Goal: Task Accomplishment & Management: Manage account settings

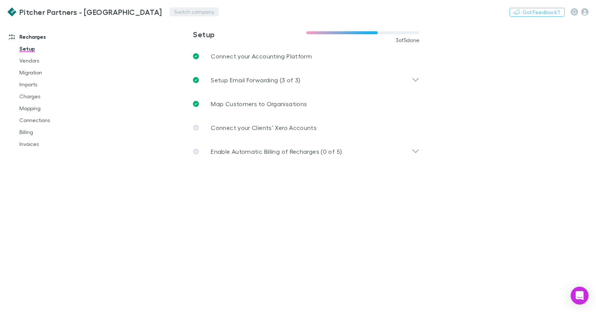
click at [170, 13] on button "Switch company" at bounding box center [194, 11] width 49 height 9
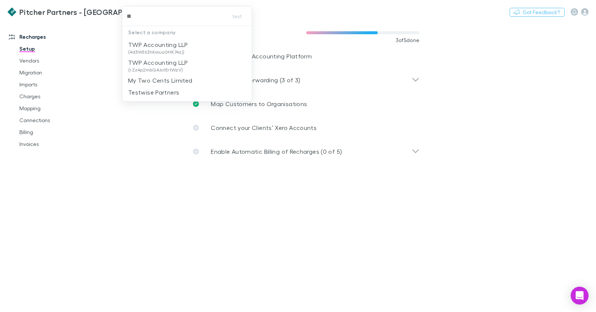
type input "***"
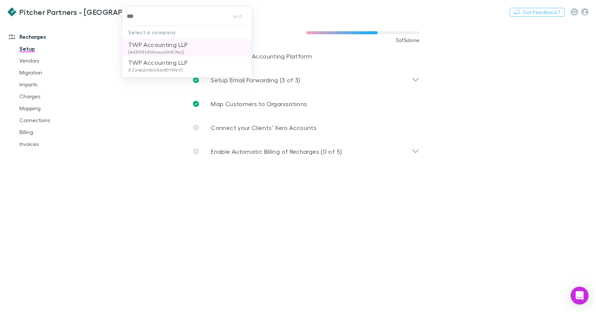
click at [160, 48] on p "TWP Accounting LLP" at bounding box center [158, 44] width 60 height 9
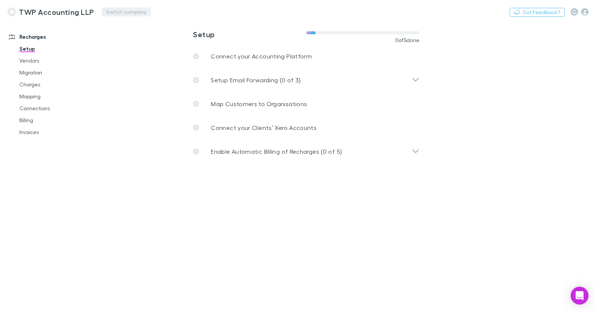
click at [125, 9] on button "Switch company" at bounding box center [126, 11] width 49 height 9
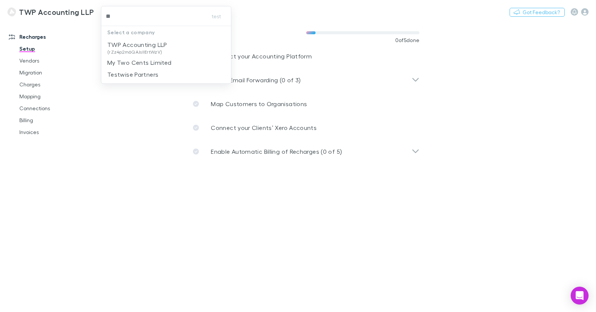
type input "***"
click at [131, 41] on p "TWP Accounting LLP" at bounding box center [137, 44] width 60 height 9
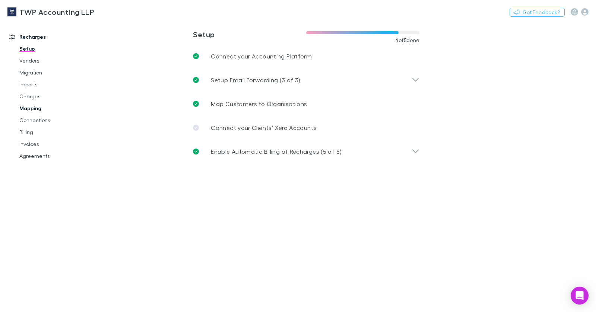
click at [38, 108] on link "Mapping" at bounding box center [52, 109] width 81 height 12
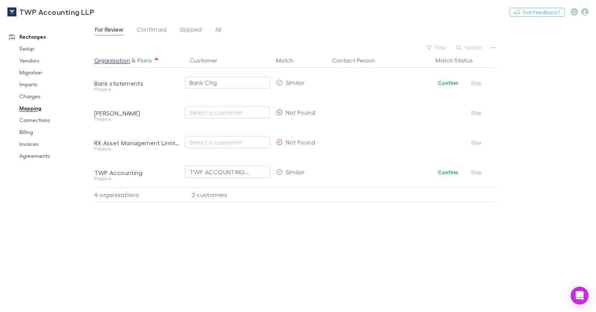
click at [223, 29] on div "For Review Confirmed Skipped All" at bounding box center [161, 31] width 134 height 12
click at [219, 29] on span "All" at bounding box center [218, 31] width 6 height 10
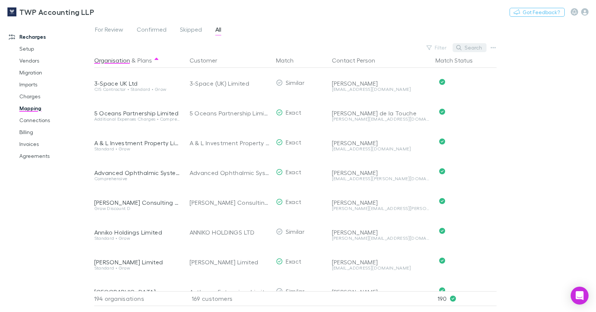
click at [468, 48] on button "Search" at bounding box center [470, 47] width 34 height 9
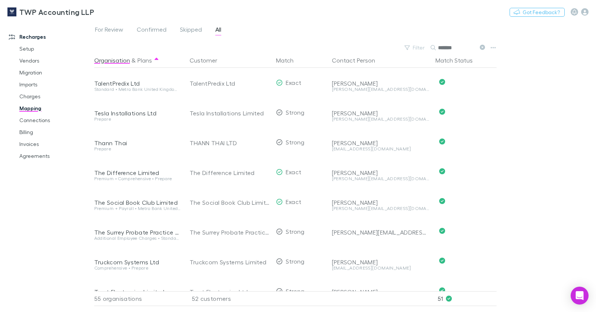
scroll to position [1424, 0]
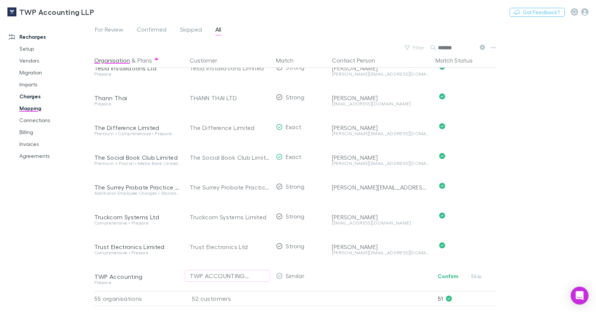
type input "*******"
click at [38, 97] on link "Charges" at bounding box center [52, 97] width 81 height 12
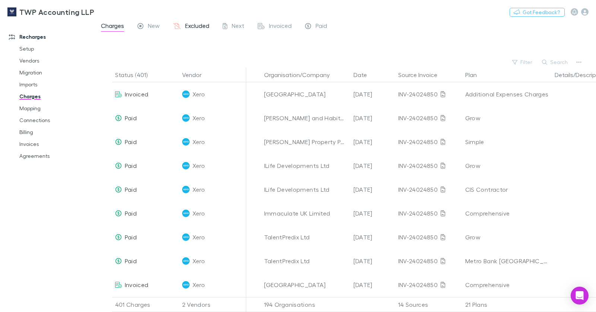
click at [192, 23] on span "Excluded" at bounding box center [197, 27] width 24 height 10
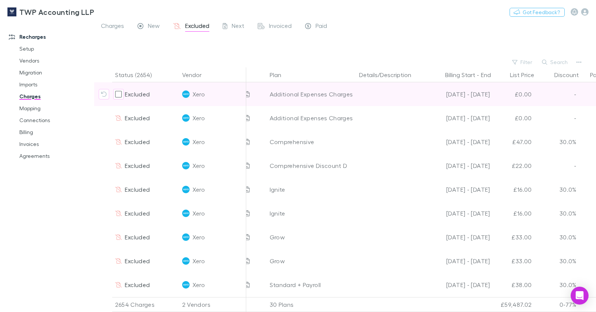
scroll to position [0, 175]
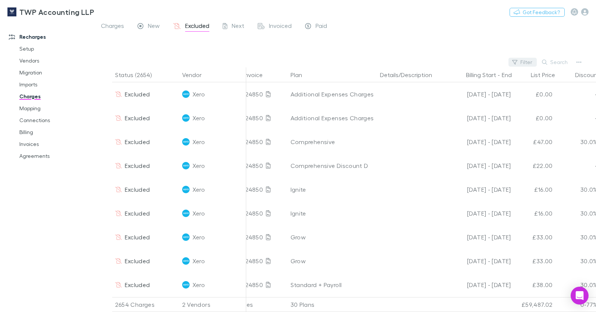
click at [524, 63] on button "Filter" at bounding box center [523, 62] width 28 height 9
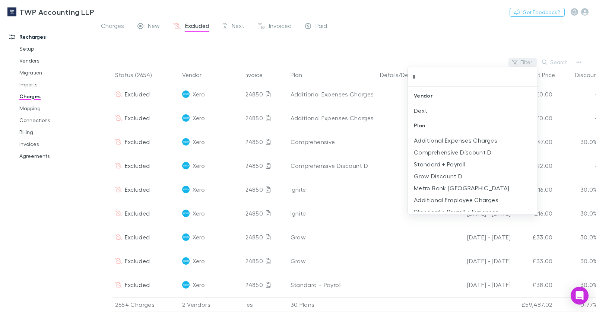
type input "**"
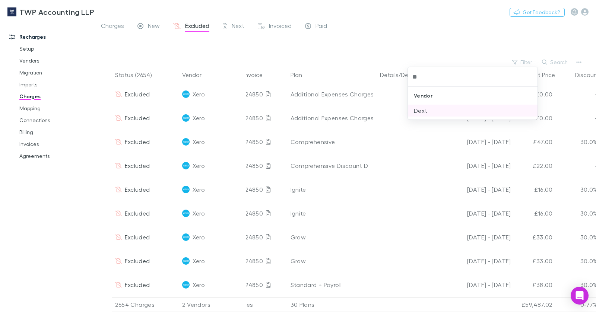
click at [448, 113] on li "Dext" at bounding box center [473, 111] width 130 height 12
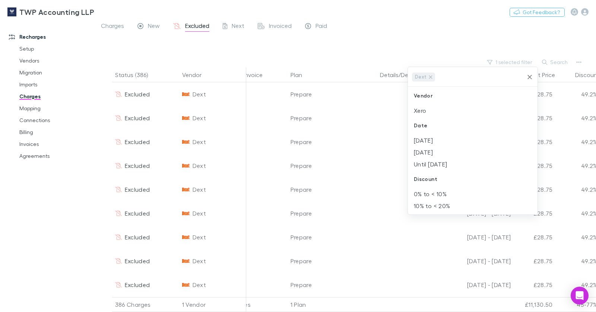
click at [312, 35] on div at bounding box center [298, 156] width 596 height 312
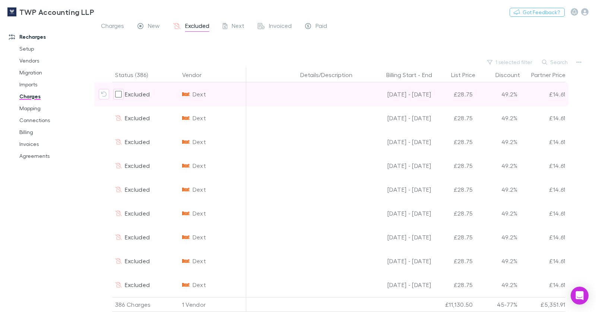
scroll to position [0, 0]
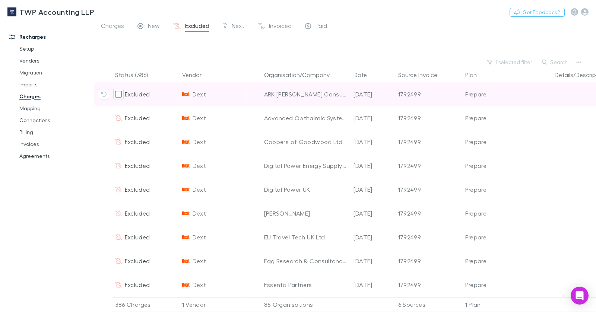
click at [309, 98] on div "ARK Nangle Consulting Ltd" at bounding box center [306, 94] width 84 height 24
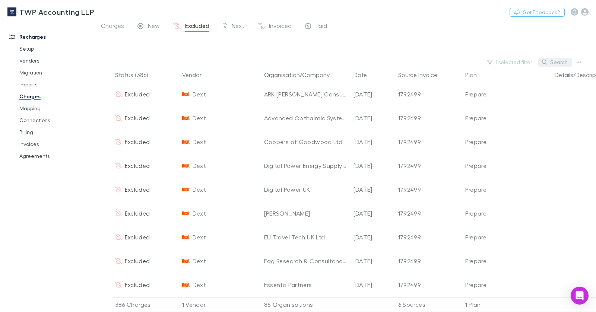
click at [550, 62] on button "Search" at bounding box center [556, 62] width 34 height 9
click at [314, 72] on button "Organisation/Company" at bounding box center [301, 74] width 75 height 15
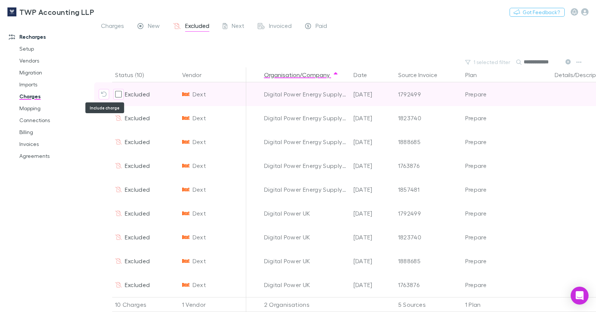
click at [102, 95] on icon "Include charge" at bounding box center [104, 94] width 6 height 6
click at [103, 95] on icon "Include charge" at bounding box center [104, 94] width 6 height 6
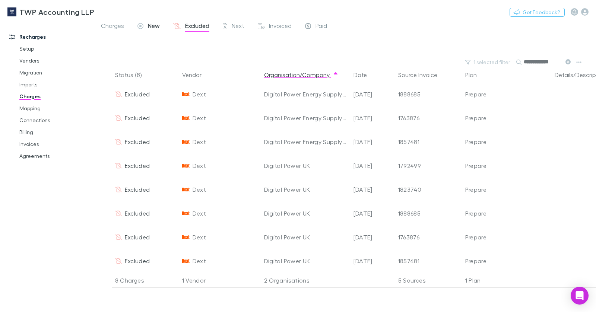
click at [150, 25] on span "New" at bounding box center [154, 27] width 12 height 10
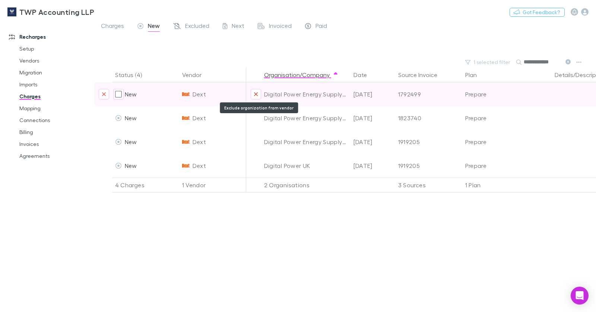
click at [258, 93] on icon "Exclude organization from vendor" at bounding box center [256, 94] width 4 height 6
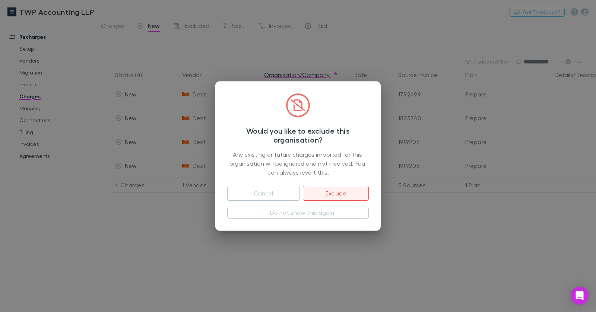
click at [330, 189] on button "Exclude" at bounding box center [336, 193] width 66 height 15
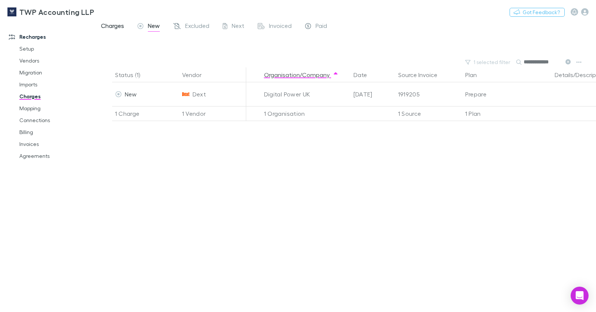
click at [120, 27] on span "Charges" at bounding box center [112, 27] width 23 height 10
click at [567, 63] on icon at bounding box center [568, 61] width 5 height 5
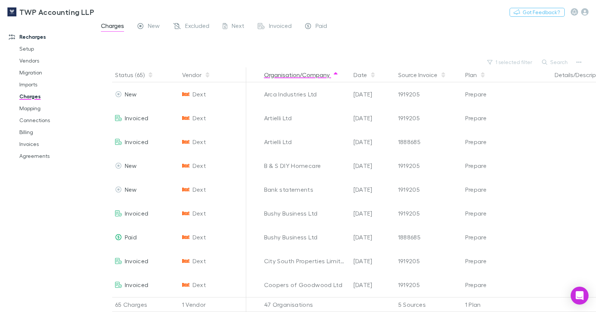
click at [289, 78] on button "Organisation/Company" at bounding box center [301, 74] width 75 height 15
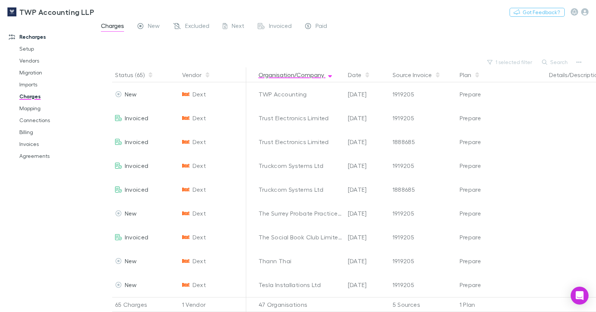
scroll to position [1, 6]
click at [192, 25] on span "Excluded" at bounding box center [197, 27] width 24 height 10
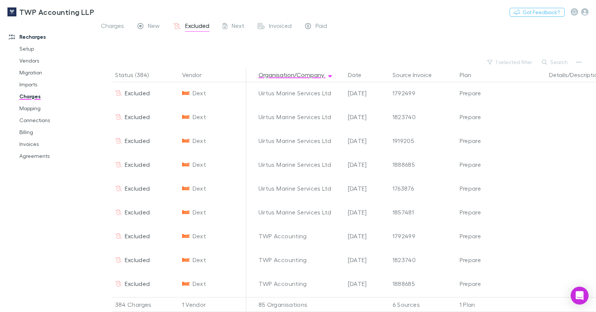
scroll to position [0, 6]
click at [547, 60] on icon "button" at bounding box center [544, 62] width 5 height 5
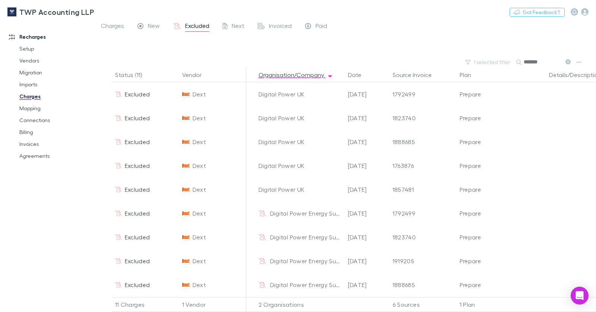
scroll to position [0, 0]
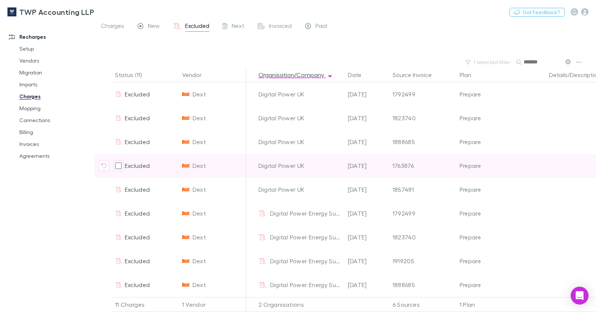
scroll to position [56, 6]
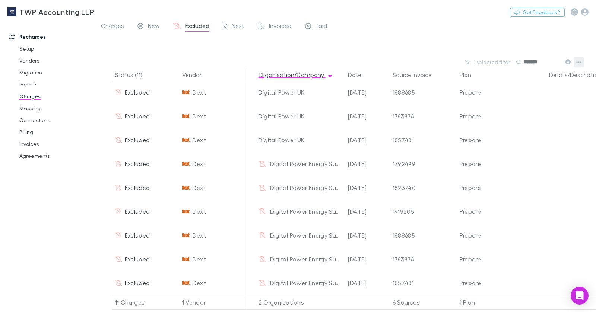
type input "*******"
click at [582, 62] on button "button" at bounding box center [579, 62] width 10 height 10
click at [531, 76] on p "Add single charge" at bounding box center [533, 77] width 91 height 9
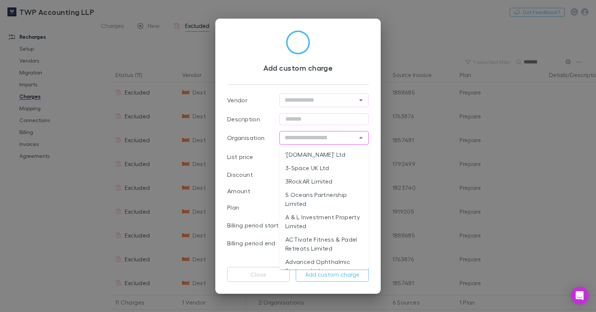
click at [343, 141] on input "text" at bounding box center [318, 137] width 73 height 9
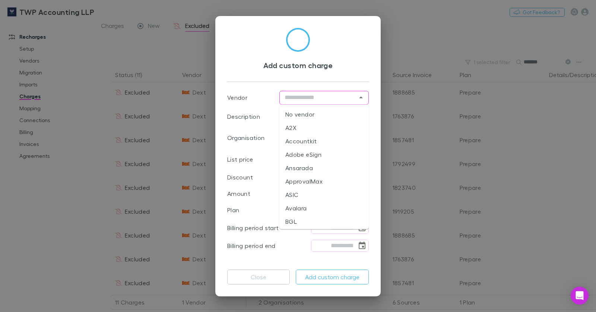
click at [341, 94] on input "text" at bounding box center [318, 97] width 73 height 9
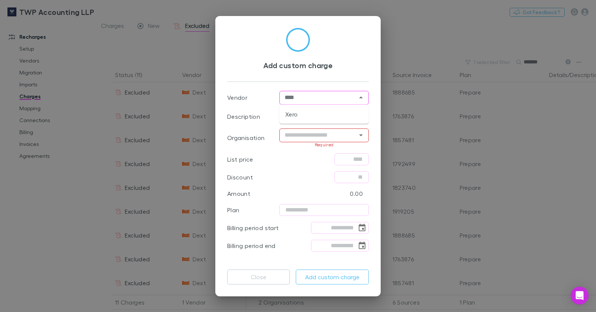
click at [326, 113] on li "Xero" at bounding box center [324, 114] width 89 height 13
type input "****"
click at [299, 114] on input "text" at bounding box center [324, 117] width 89 height 12
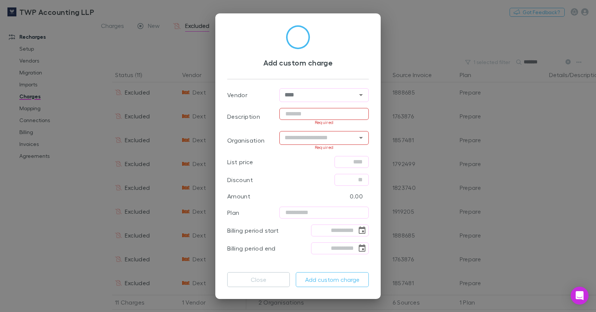
click at [294, 117] on input "text" at bounding box center [324, 114] width 89 height 12
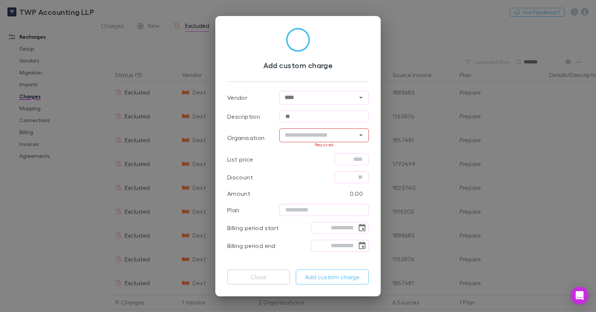
type input "**"
click at [304, 114] on input "**" at bounding box center [324, 117] width 89 height 12
drag, startPoint x: 301, startPoint y: 129, endPoint x: 303, endPoint y: 133, distance: 4.7
click at [301, 129] on div "​" at bounding box center [324, 136] width 89 height 14
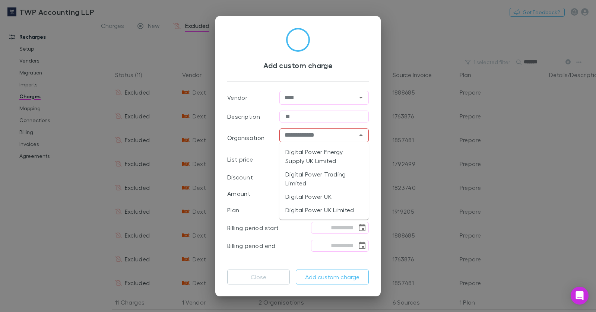
click at [331, 152] on li "Digital Power Energy Supply UK Limited" at bounding box center [324, 156] width 89 height 22
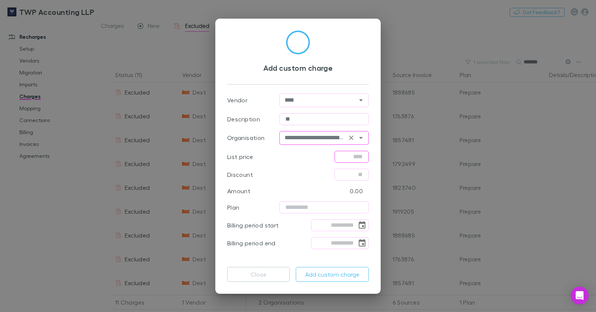
type input "**********"
click at [350, 158] on input "text" at bounding box center [352, 157] width 34 height 12
type input "*****"
type input "**"
click at [358, 223] on icon "Choose date" at bounding box center [362, 225] width 9 height 9
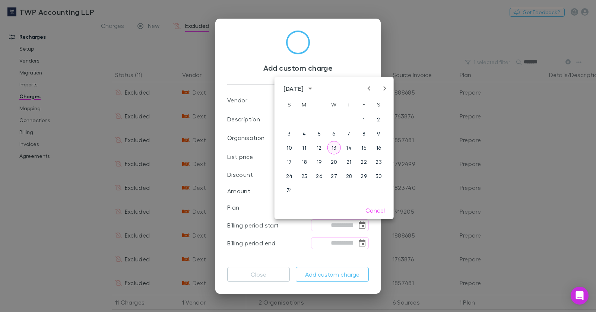
click at [332, 148] on button "13" at bounding box center [334, 147] width 13 height 13
type input "**********"
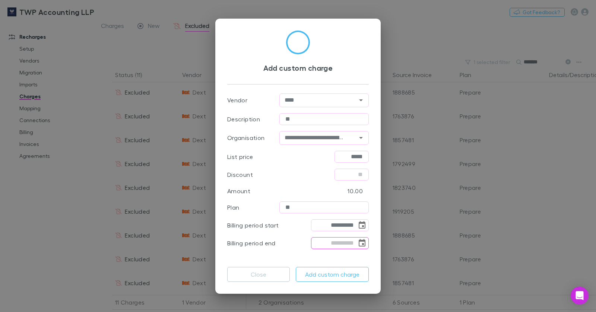
click at [359, 241] on icon "Choose date" at bounding box center [362, 242] width 7 height 7
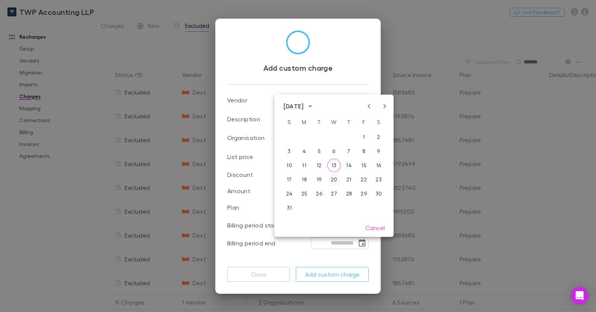
click at [334, 177] on button "20" at bounding box center [334, 179] width 13 height 13
type input "**********"
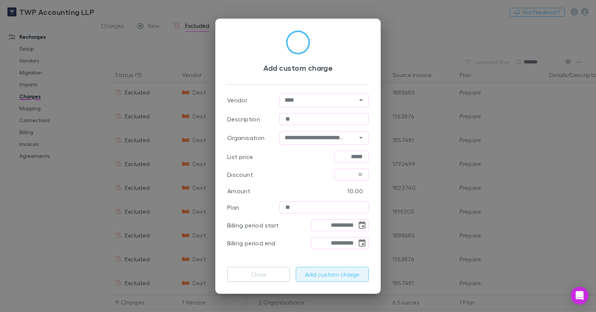
click at [324, 271] on button "Add custom charge" at bounding box center [332, 274] width 73 height 15
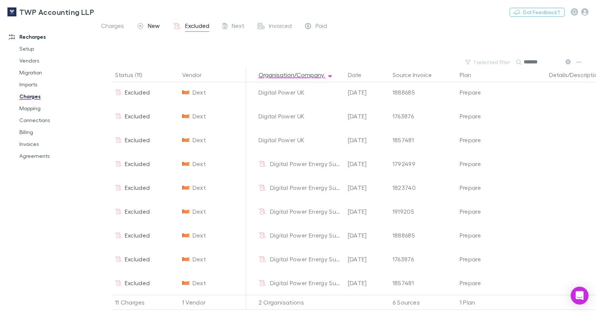
click at [152, 25] on span "New" at bounding box center [154, 27] width 12 height 10
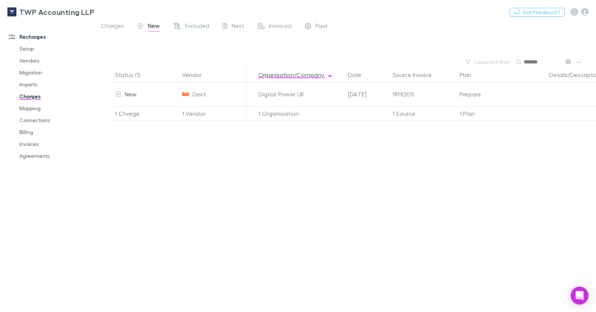
scroll to position [0, 6]
click at [190, 26] on span "Excluded" at bounding box center [197, 27] width 24 height 10
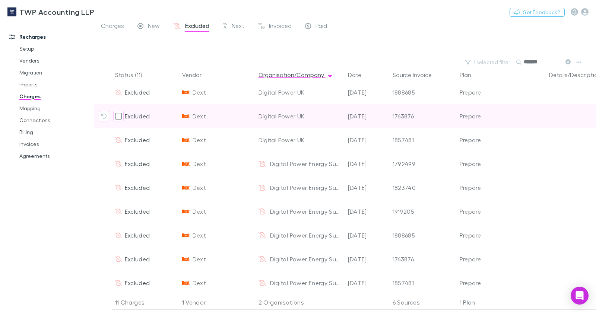
scroll to position [0, 6]
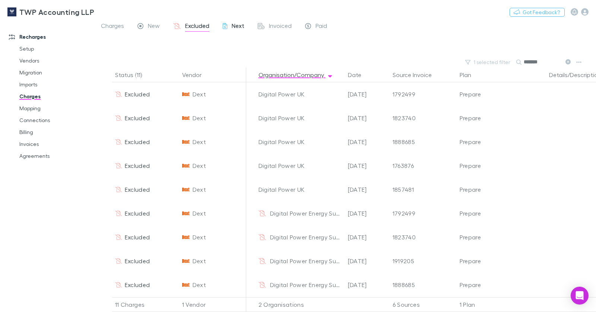
click at [236, 25] on span "Next" at bounding box center [238, 27] width 13 height 10
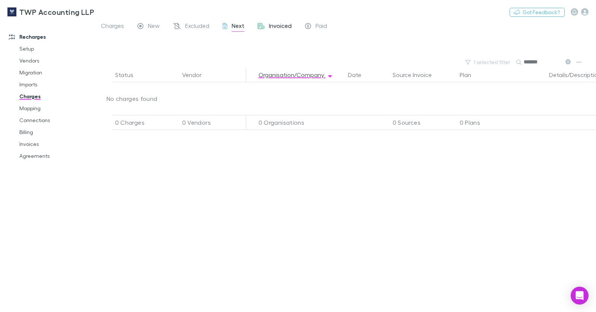
click at [269, 25] on span "Invoiced" at bounding box center [280, 27] width 23 height 10
click at [569, 63] on icon at bounding box center [568, 61] width 5 height 5
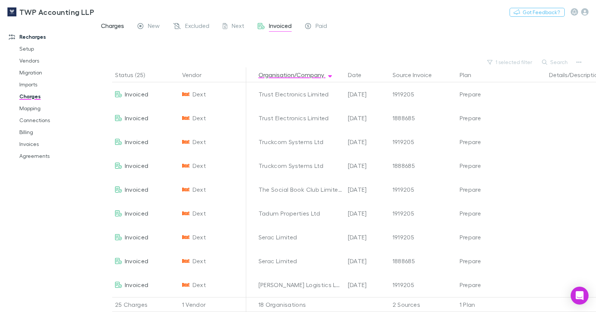
click at [112, 26] on span "Charges" at bounding box center [112, 27] width 23 height 10
click at [203, 28] on span "Excluded" at bounding box center [197, 27] width 24 height 10
click at [553, 61] on button "Search" at bounding box center [556, 62] width 34 height 9
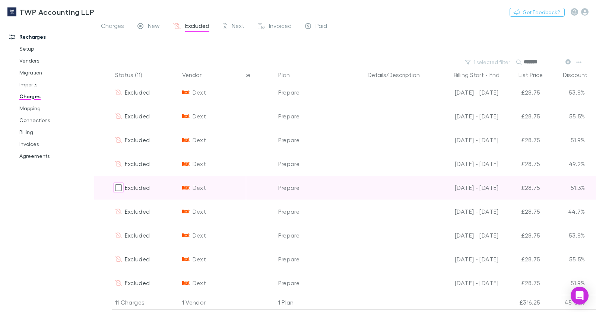
scroll to position [56, 0]
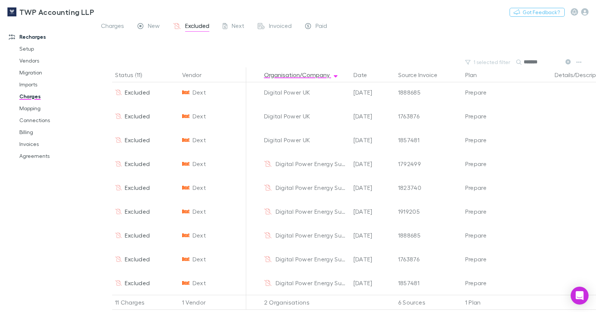
drag, startPoint x: 111, startPoint y: 24, endPoint x: 177, endPoint y: 27, distance: 66.1
click at [111, 24] on span "Charges" at bounding box center [112, 27] width 23 height 10
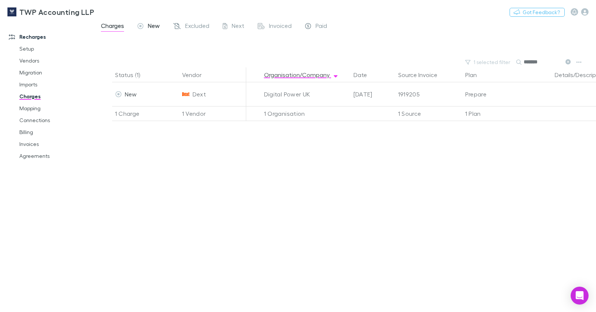
click at [149, 25] on span "New" at bounding box center [154, 27] width 12 height 10
click at [545, 63] on input "*******" at bounding box center [542, 62] width 37 height 10
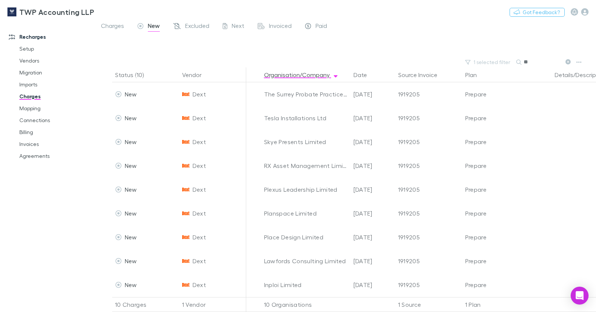
type input "*"
click at [31, 110] on link "Mapping" at bounding box center [52, 109] width 81 height 12
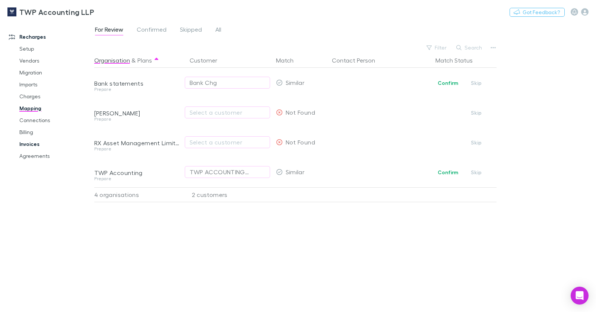
click at [36, 142] on link "Invoices" at bounding box center [52, 144] width 81 height 12
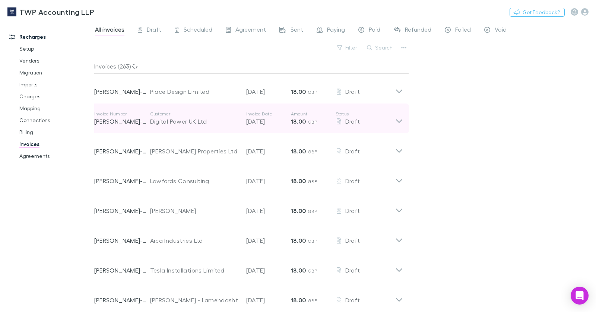
click at [208, 124] on div "Digital Power UK Ltd" at bounding box center [194, 121] width 89 height 9
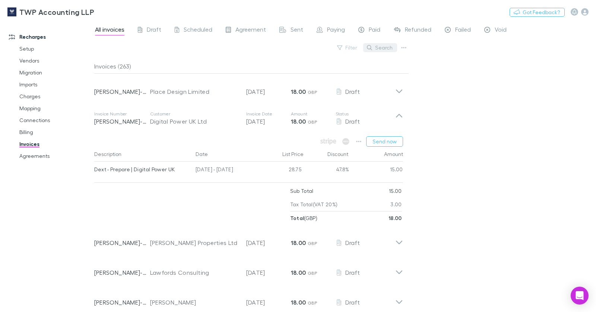
click at [390, 49] on button "Search" at bounding box center [380, 47] width 34 height 9
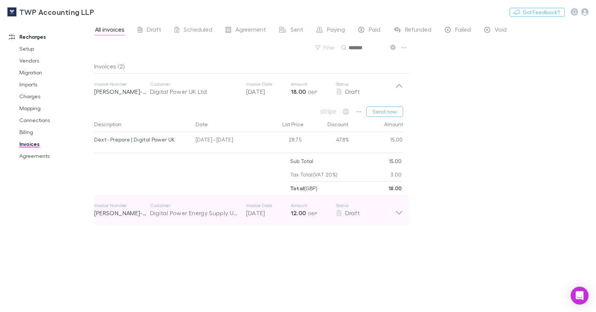
type input "*******"
click at [201, 210] on div "Digital Power Energy Supply UK Limited" at bounding box center [194, 213] width 89 height 9
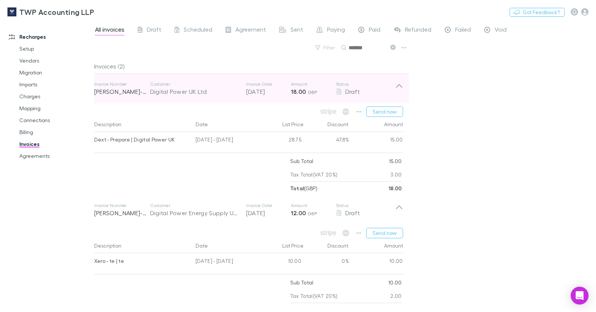
click at [182, 92] on div "Digital Power UK Ltd" at bounding box center [194, 91] width 89 height 9
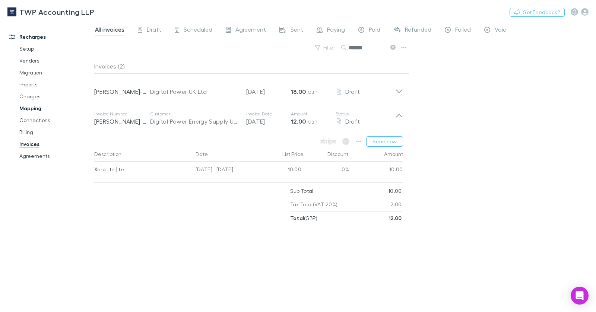
click at [39, 108] on link "Mapping" at bounding box center [52, 109] width 81 height 12
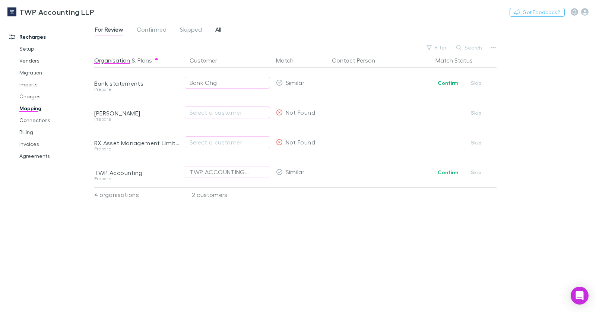
click at [221, 30] on link "All" at bounding box center [218, 31] width 7 height 12
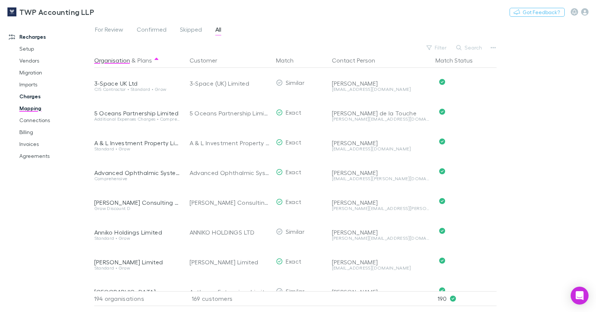
click at [26, 97] on link "Charges" at bounding box center [52, 97] width 81 height 12
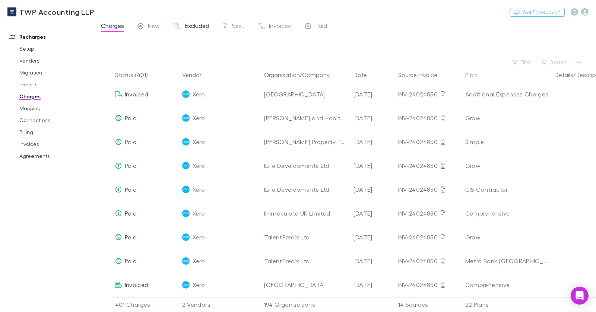
click at [191, 23] on span "Excluded" at bounding box center [197, 27] width 24 height 10
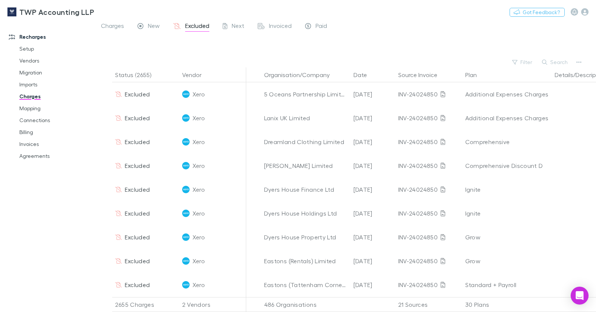
click at [547, 62] on icon "button" at bounding box center [544, 62] width 5 height 5
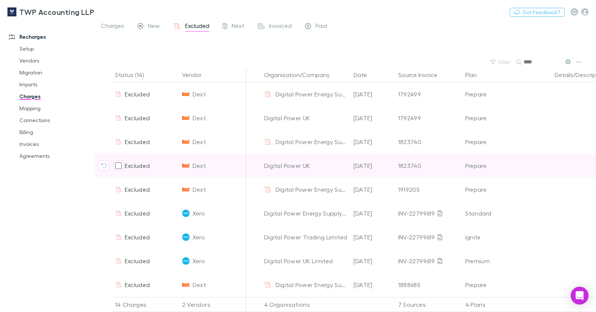
scroll to position [128, 0]
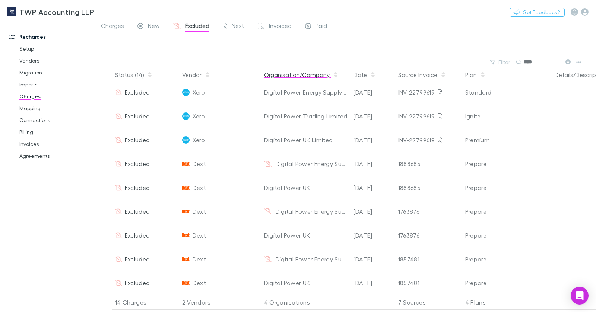
click at [289, 78] on button "Organisation/Company" at bounding box center [301, 74] width 75 height 15
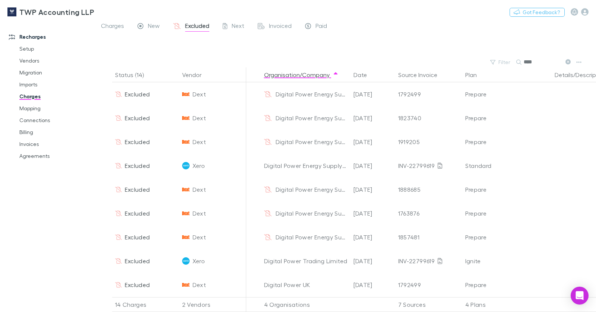
drag, startPoint x: 148, startPoint y: 25, endPoint x: 173, endPoint y: 43, distance: 30.7
click at [148, 25] on span "New" at bounding box center [154, 27] width 12 height 10
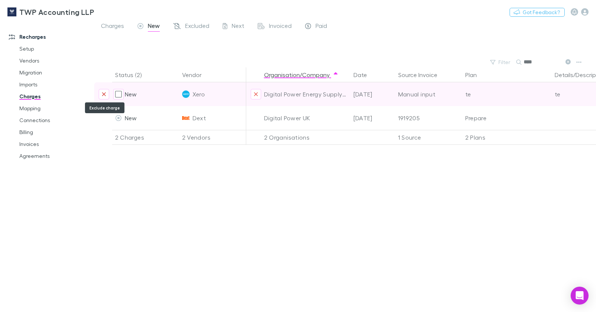
click at [107, 95] on button "Exclude charge" at bounding box center [104, 94] width 10 height 10
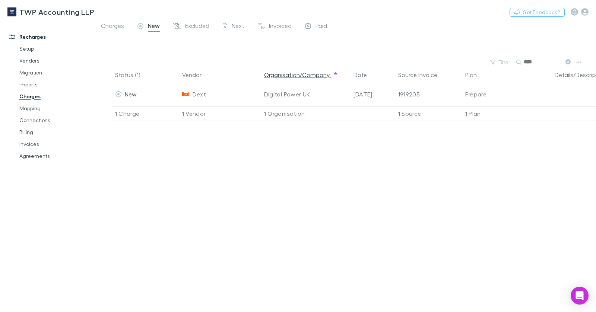
click at [569, 65] on button at bounding box center [568, 62] width 9 height 7
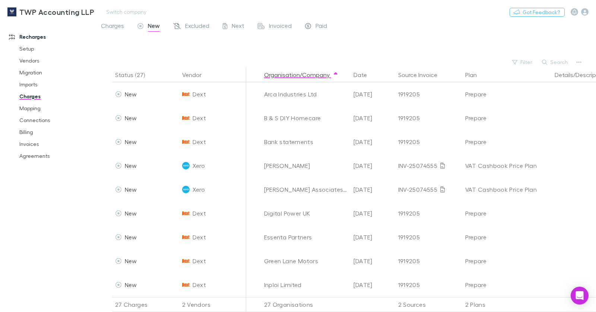
click at [185, 20] on div "TWP Accounting LLP Switch company Nothing Got Feedback?" at bounding box center [298, 12] width 596 height 24
drag, startPoint x: 186, startPoint y: 23, endPoint x: 222, endPoint y: 23, distance: 35.8
click at [187, 23] on span "Excluded" at bounding box center [197, 27] width 24 height 10
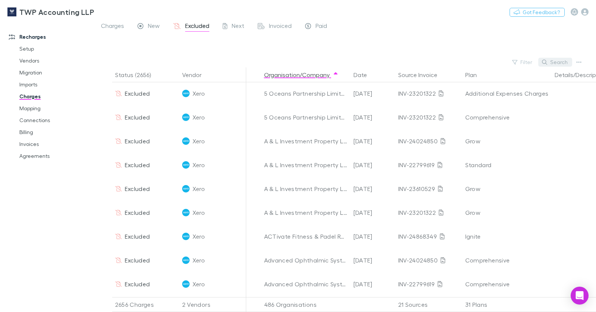
scroll to position [1140, 0]
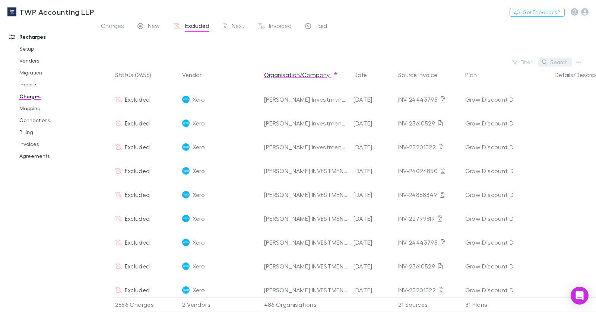
click at [564, 65] on button "Search" at bounding box center [556, 62] width 34 height 9
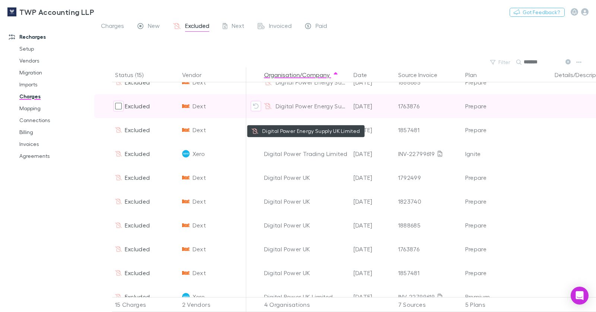
scroll to position [127, 0]
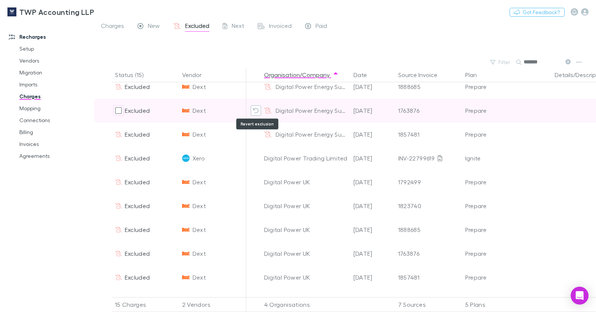
type input "*******"
click at [255, 111] on icon "Revert exclusion" at bounding box center [256, 111] width 6 height 6
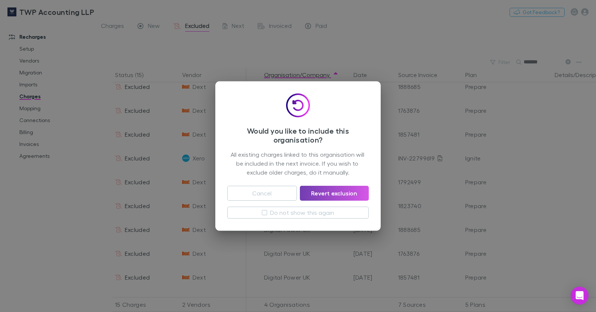
click at [346, 194] on button "Revert exclusion" at bounding box center [334, 193] width 69 height 15
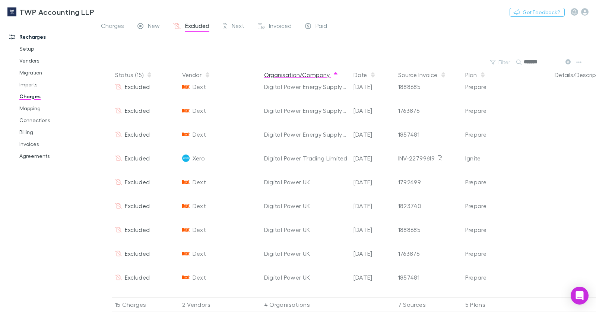
click at [308, 75] on button "Organisation/Company" at bounding box center [301, 74] width 75 height 15
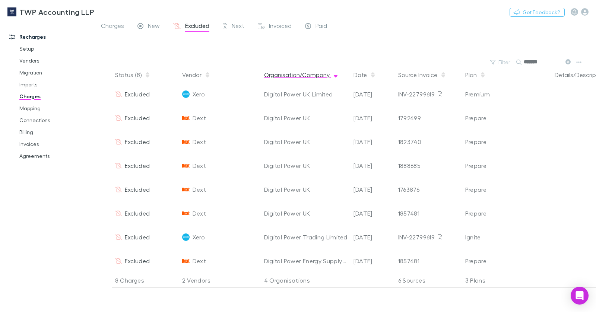
drag, startPoint x: 303, startPoint y: 79, endPoint x: 317, endPoint y: 79, distance: 13.4
click at [303, 79] on button "Organisation/Company" at bounding box center [301, 74] width 75 height 15
click at [321, 78] on button "Organisation/Company" at bounding box center [301, 74] width 75 height 15
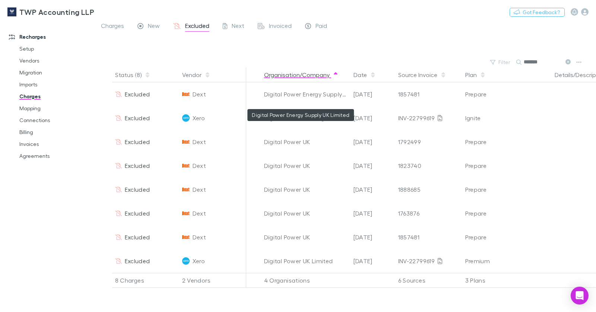
click at [296, 80] on button "Organisation/Company" at bounding box center [301, 74] width 75 height 15
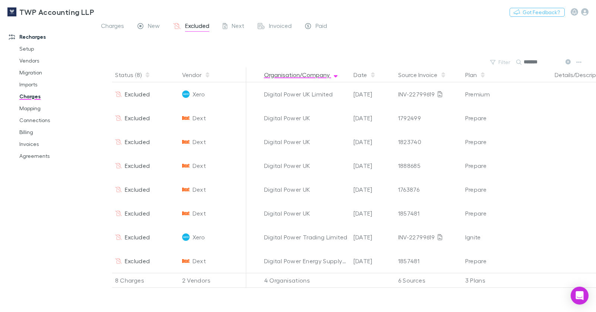
click at [297, 76] on button "Organisation/Company" at bounding box center [301, 74] width 75 height 15
click at [300, 78] on button "Organisation/Company" at bounding box center [301, 74] width 75 height 15
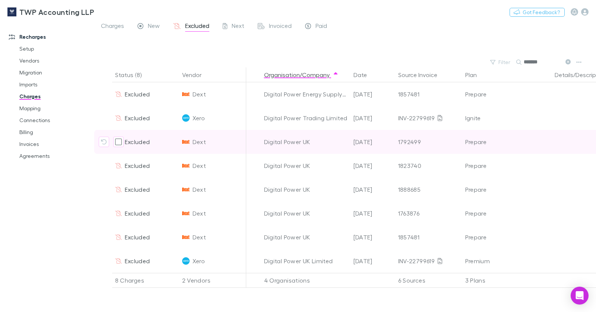
scroll to position [0, 5]
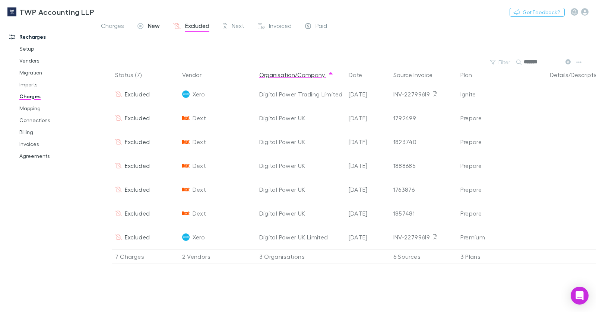
click at [155, 27] on span "New" at bounding box center [154, 27] width 12 height 10
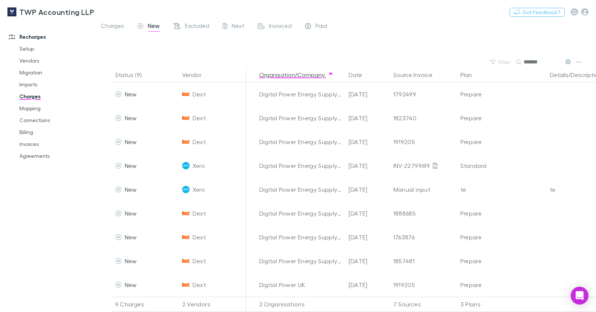
click at [239, 50] on div at bounding box center [352, 46] width 489 height 22
click at [292, 75] on button "Organisation/Company" at bounding box center [296, 74] width 75 height 15
click at [300, 76] on button "Organisation/Company" at bounding box center [296, 74] width 75 height 15
click at [352, 76] on button "Date" at bounding box center [360, 74] width 22 height 15
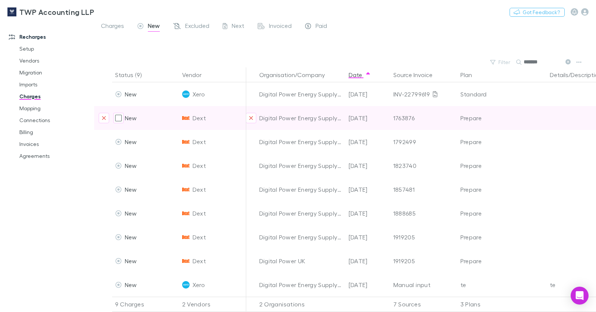
scroll to position [9, 5]
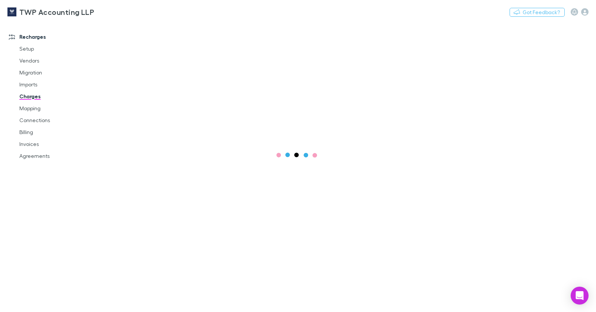
click at [34, 98] on link "Charges" at bounding box center [52, 97] width 81 height 12
click at [32, 109] on link "Mapping" at bounding box center [52, 109] width 81 height 12
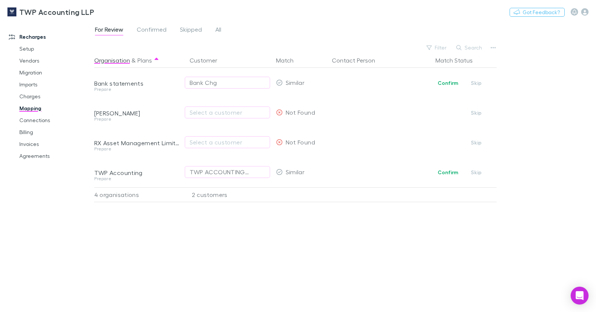
click at [212, 30] on div "For Review Confirmed Skipped All" at bounding box center [161, 31] width 134 height 12
click at [215, 29] on link "All" at bounding box center [218, 31] width 7 height 12
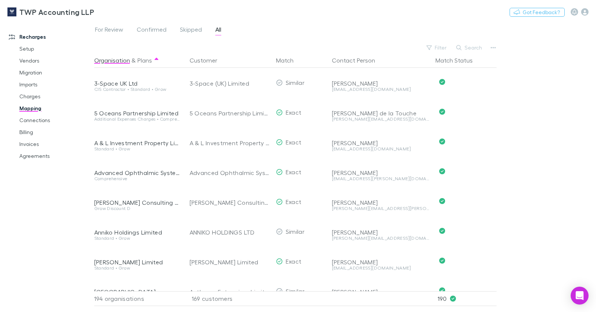
click at [470, 44] on button "Search" at bounding box center [470, 47] width 34 height 9
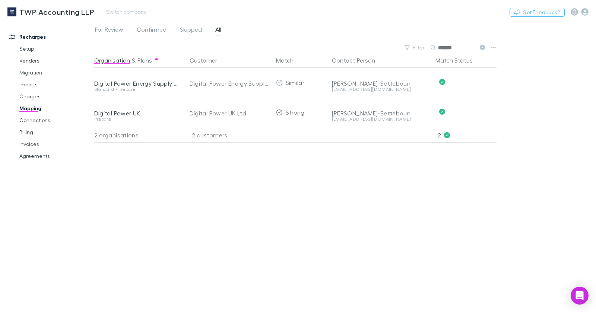
type input "*******"
click at [122, 13] on button "Switch company" at bounding box center [126, 11] width 49 height 9
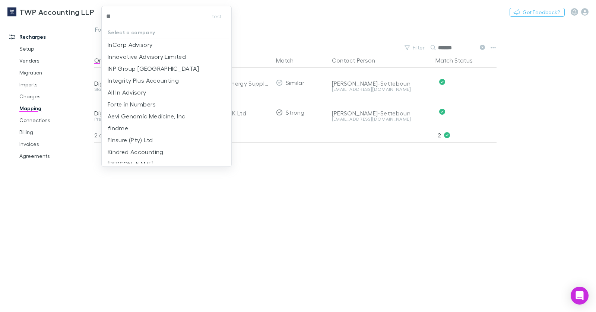
type input "***"
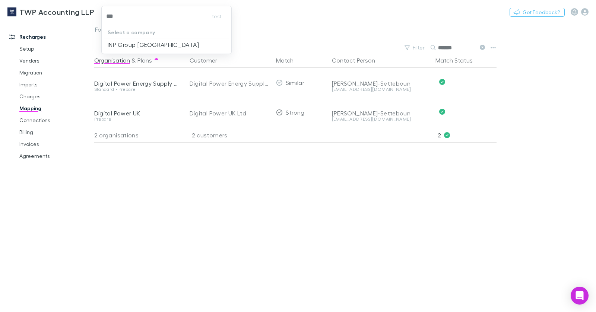
click at [138, 45] on p "INP Group Sydney" at bounding box center [153, 44] width 91 height 9
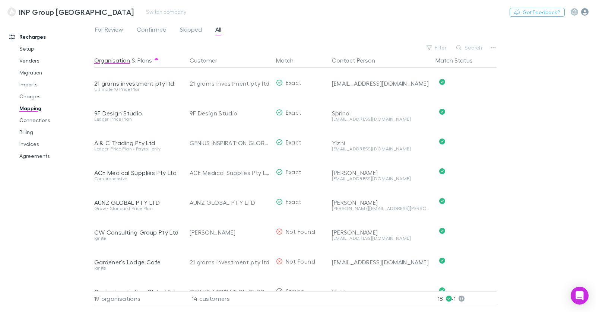
click at [588, 15] on icon "button" at bounding box center [585, 11] width 7 height 7
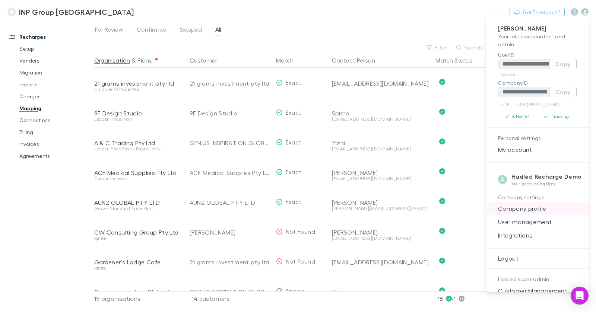
click at [541, 204] on span "Company profile" at bounding box center [537, 208] width 91 height 9
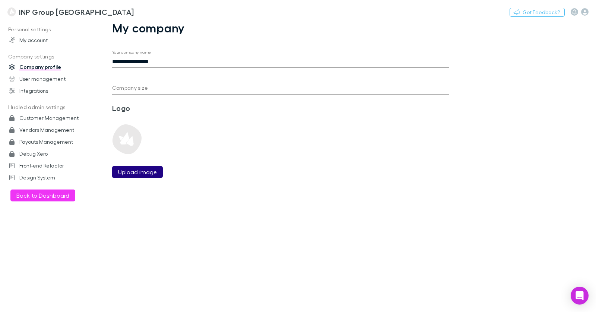
click at [151, 175] on label "Upload image" at bounding box center [137, 172] width 39 height 9
click at [0, 0] on input "Upload image" at bounding box center [0, 0] width 0 height 0
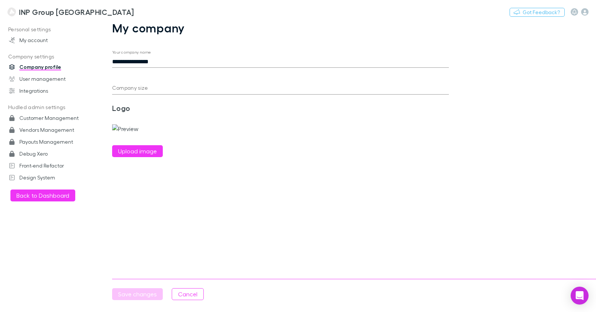
click at [164, 82] on div "Company size" at bounding box center [280, 86] width 337 height 18
click at [162, 86] on input "Company size" at bounding box center [280, 89] width 337 height 12
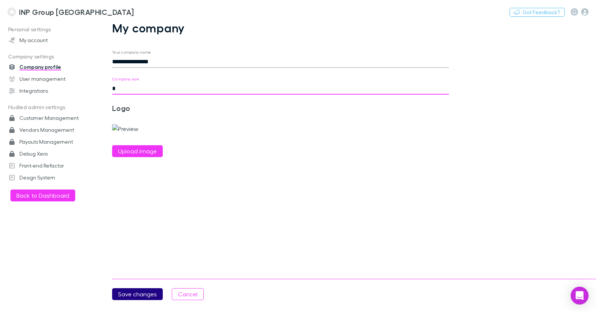
type input "*"
click at [155, 291] on button "Save changes" at bounding box center [137, 295] width 51 height 12
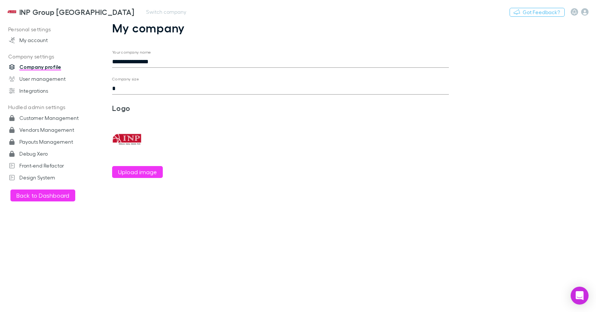
click at [62, 15] on h3 "INP Group Sydney" at bounding box center [76, 11] width 115 height 9
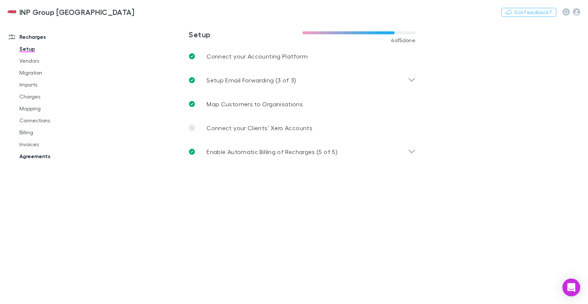
drag, startPoint x: 48, startPoint y: 163, endPoint x: 44, endPoint y: 155, distance: 8.6
click at [48, 162] on div "Recharges Setup Vendors Migration Imports Charges Mapping Connections Billing I…" at bounding box center [47, 157] width 94 height 268
click at [44, 155] on link "Agreements" at bounding box center [52, 156] width 81 height 12
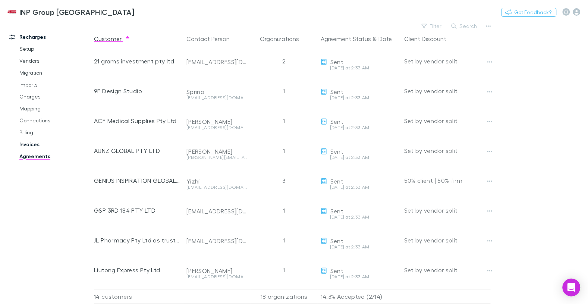
click at [34, 145] on link "Invoices" at bounding box center [52, 144] width 81 height 12
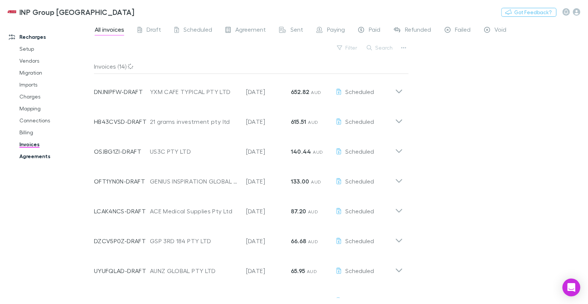
click at [36, 154] on link "Agreements" at bounding box center [52, 156] width 81 height 12
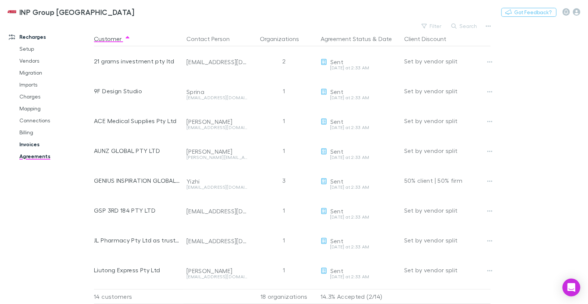
click at [29, 141] on link "Invoices" at bounding box center [52, 144] width 81 height 12
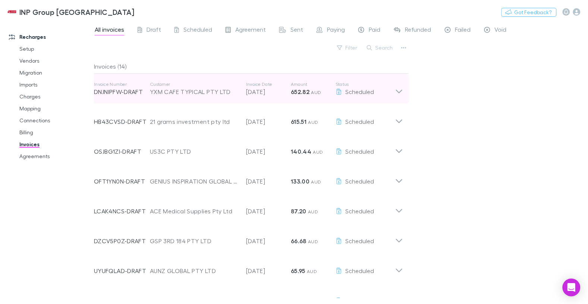
click at [340, 92] on icon at bounding box center [339, 92] width 7 height 6
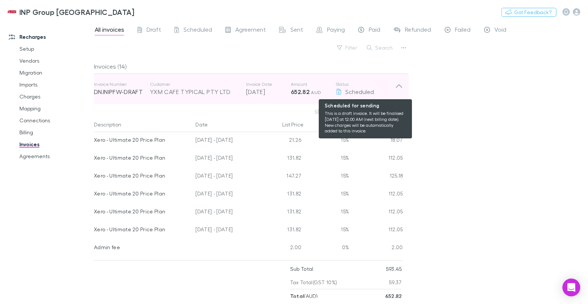
click at [340, 92] on icon at bounding box center [339, 92] width 7 height 6
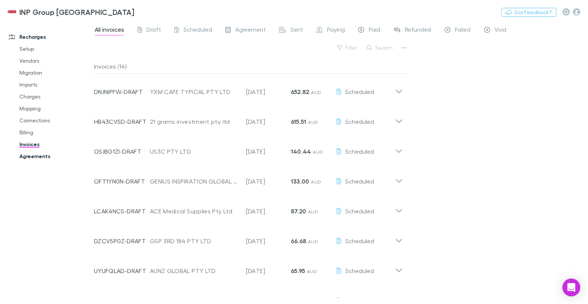
click at [33, 154] on link "Agreements" at bounding box center [52, 156] width 81 height 12
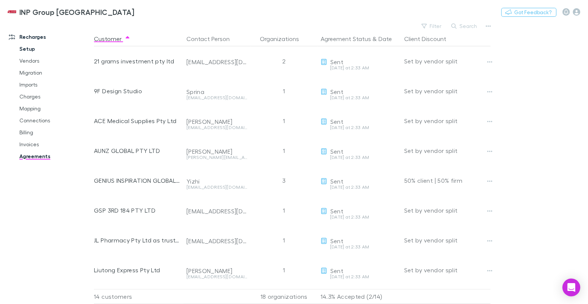
click at [31, 48] on link "Setup" at bounding box center [52, 49] width 81 height 12
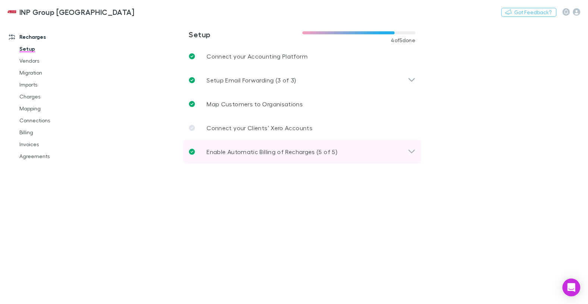
click at [244, 147] on p "Enable Automatic Billing of Recharges (5 of 5)" at bounding box center [272, 151] width 131 height 9
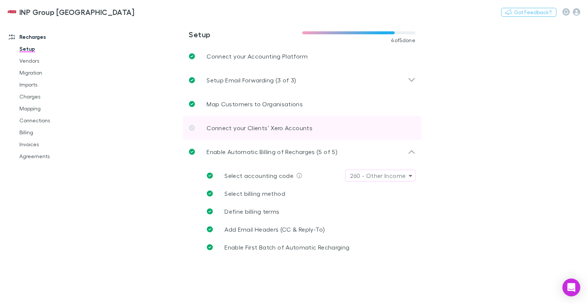
click at [241, 128] on p "Connect your Clients’ Xero Accounts" at bounding box center [260, 127] width 106 height 9
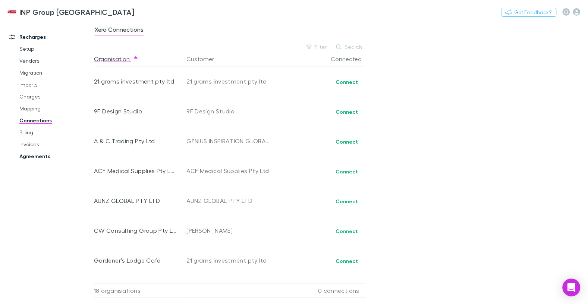
click at [35, 154] on link "Agreements" at bounding box center [52, 156] width 81 height 12
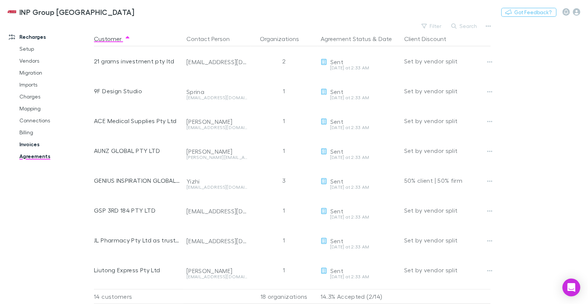
click at [35, 143] on link "Invoices" at bounding box center [52, 144] width 81 height 12
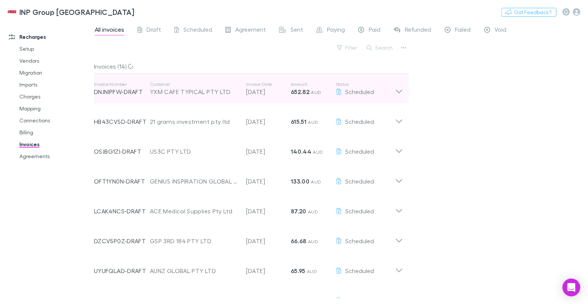
click at [208, 84] on p "Customer" at bounding box center [194, 84] width 89 height 6
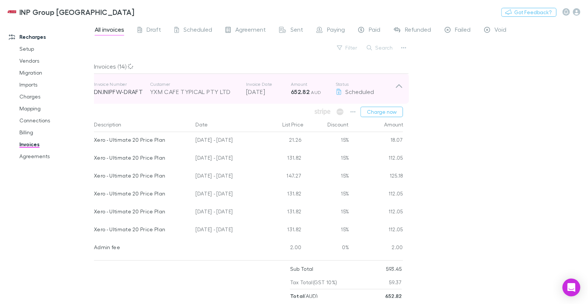
click at [208, 84] on p "Customer" at bounding box center [194, 84] width 89 height 6
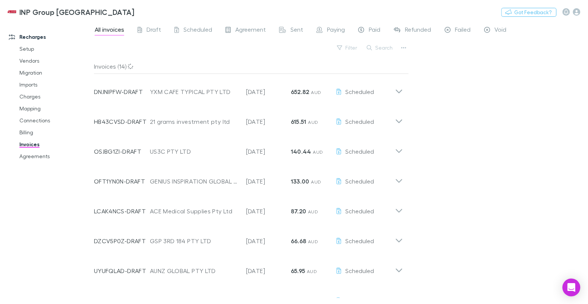
click at [410, 48] on div "All invoices Draft Scheduled Agreement Sent Paying Paid Refunded Failed Void Fi…" at bounding box center [341, 162] width 494 height 283
click at [406, 49] on icon "button" at bounding box center [403, 48] width 5 height 6
drag, startPoint x: 233, startPoint y: 59, endPoint x: 19, endPoint y: 147, distance: 231.2
click at [233, 59] on div at bounding box center [294, 152] width 588 height 304
click at [31, 135] on link "Billing" at bounding box center [52, 132] width 81 height 12
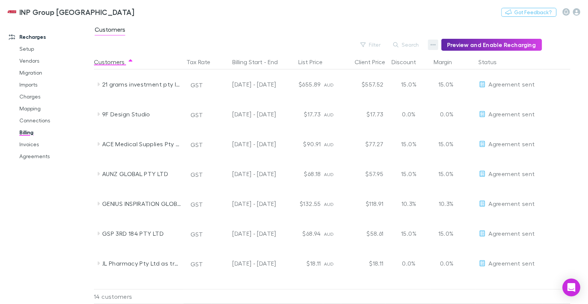
click at [435, 43] on icon "button" at bounding box center [433, 45] width 5 height 6
click at [399, 68] on p "Discount Split" at bounding box center [390, 68] width 91 height 9
click at [35, 96] on link "Charges" at bounding box center [52, 97] width 81 height 12
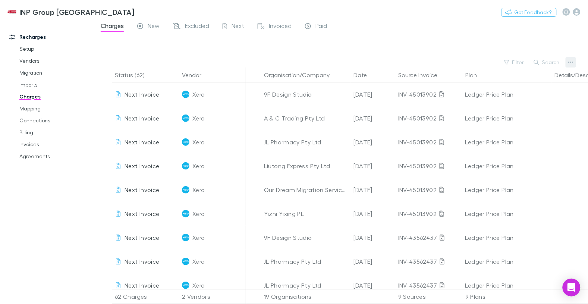
click at [572, 60] on icon "button" at bounding box center [570, 62] width 5 height 6
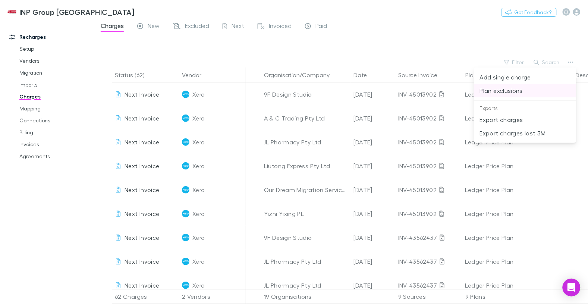
click at [526, 89] on p "Plan exclusions" at bounding box center [525, 90] width 91 height 9
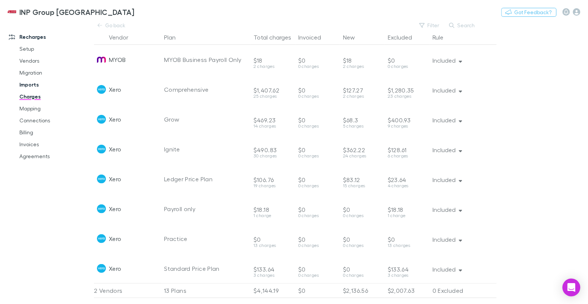
click at [34, 82] on link "Imports" at bounding box center [52, 85] width 81 height 12
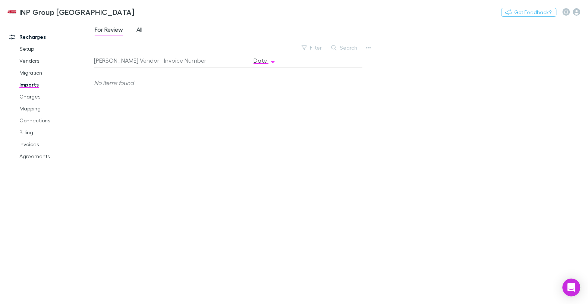
click at [143, 27] on link "All" at bounding box center [139, 31] width 7 height 12
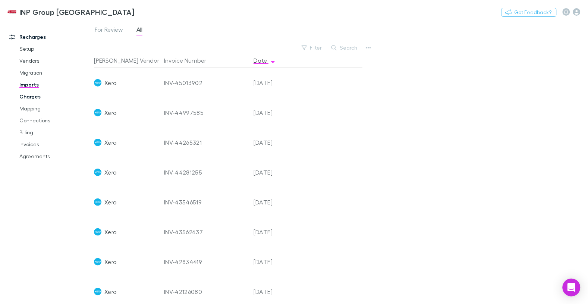
click at [35, 97] on link "Charges" at bounding box center [52, 97] width 81 height 12
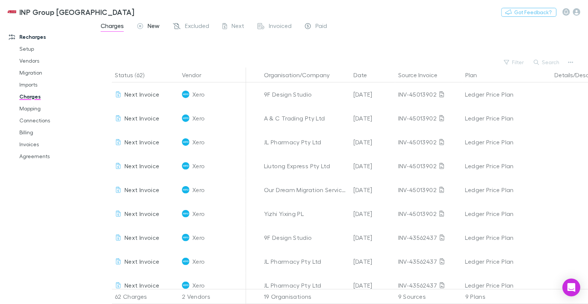
click at [153, 25] on span "New" at bounding box center [154, 27] width 12 height 10
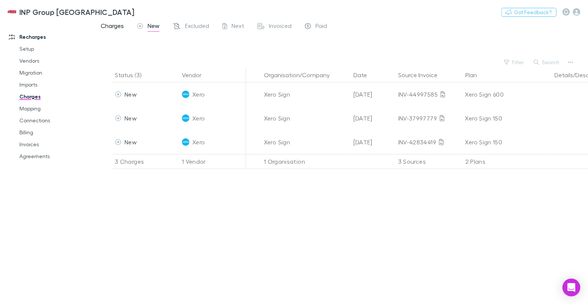
click at [101, 26] on span "Charges" at bounding box center [112, 27] width 23 height 10
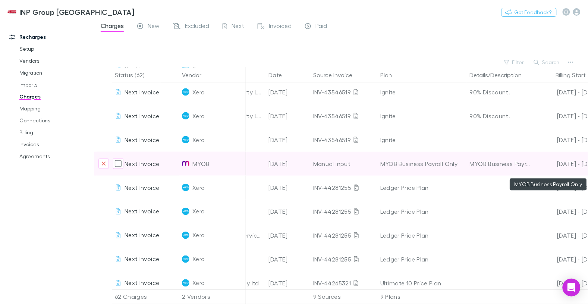
scroll to position [1004, 0]
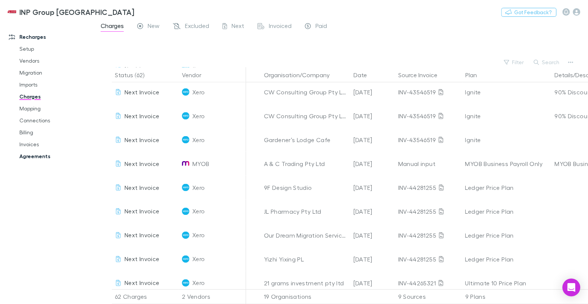
click at [49, 154] on link "Agreements" at bounding box center [52, 156] width 81 height 12
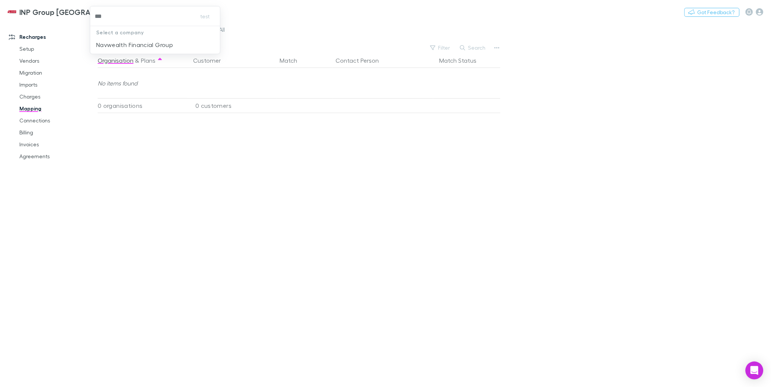
click at [127, 43] on p "Navwealth Financial Group" at bounding box center [134, 44] width 77 height 9
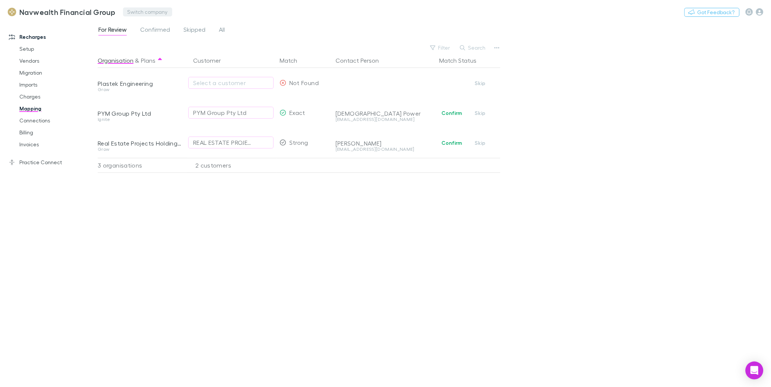
click at [140, 10] on button "Switch company" at bounding box center [147, 11] width 49 height 9
type input "****"
click at [162, 42] on p "Pontings & Co" at bounding box center [149, 44] width 41 height 9
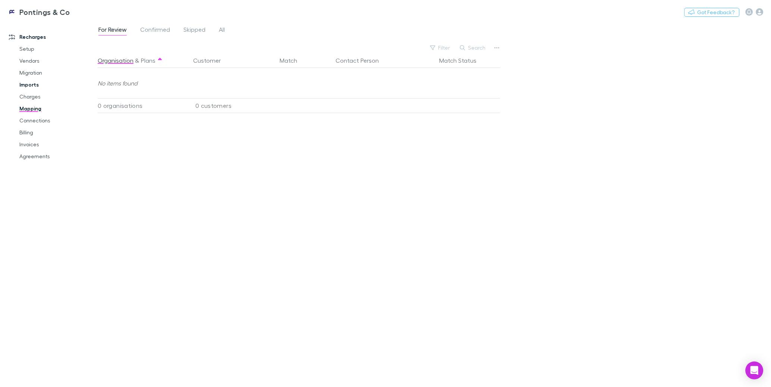
click at [32, 81] on link "Imports" at bounding box center [54, 85] width 84 height 12
click at [141, 31] on span "All" at bounding box center [143, 31] width 6 height 10
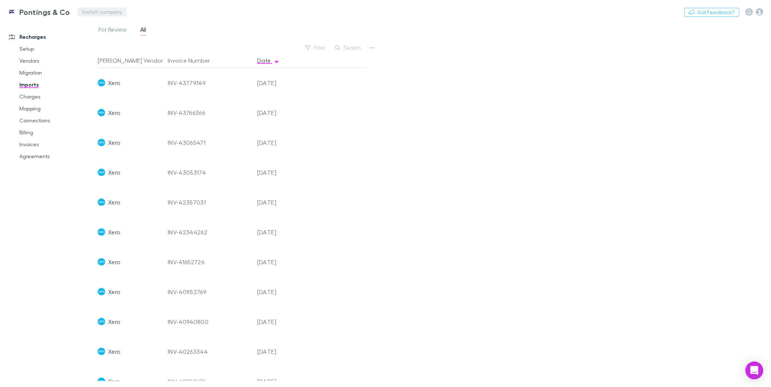
click at [114, 10] on button "Switch company" at bounding box center [102, 11] width 49 height 9
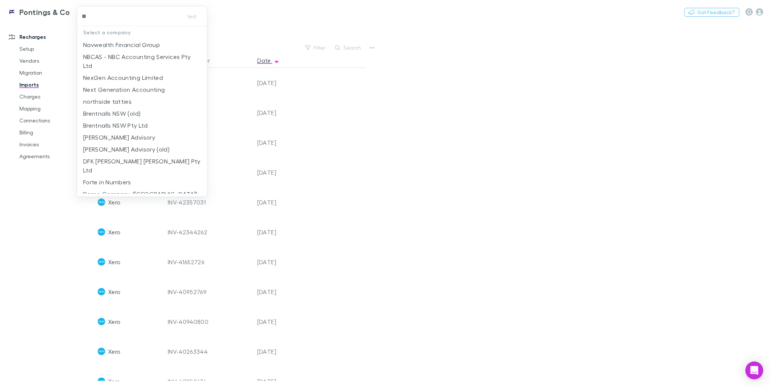
type input "***"
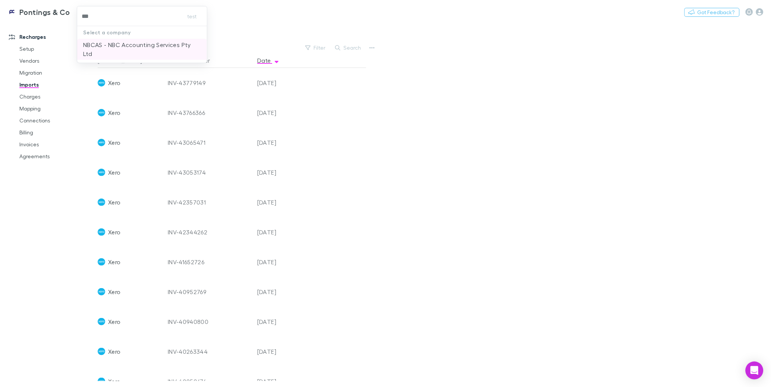
click at [119, 48] on p "NBCAS - NBC Accounting Services Pty Ltd" at bounding box center [142, 49] width 118 height 18
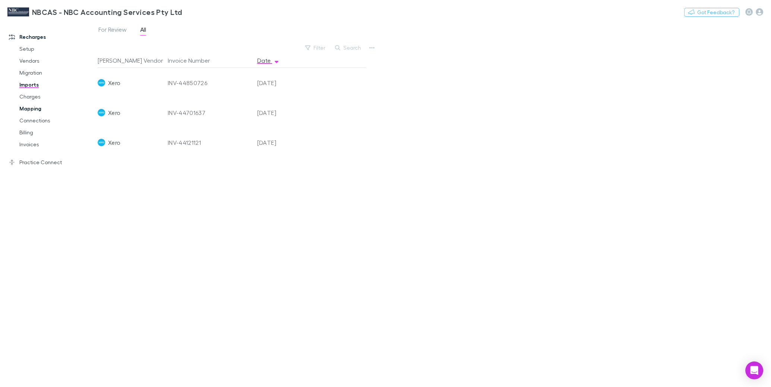
click at [36, 108] on link "Mapping" at bounding box center [54, 109] width 84 height 12
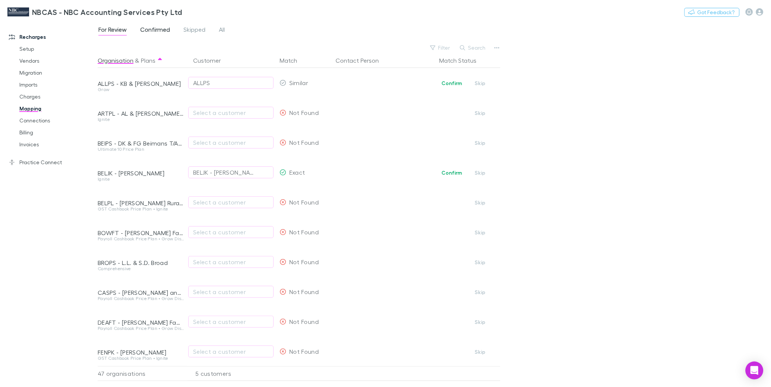
click at [163, 27] on span "Confirmed" at bounding box center [155, 31] width 30 height 10
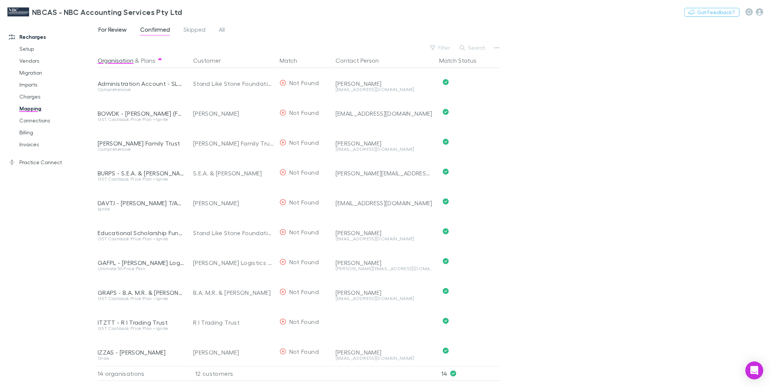
click at [121, 28] on span "For Review" at bounding box center [112, 31] width 28 height 10
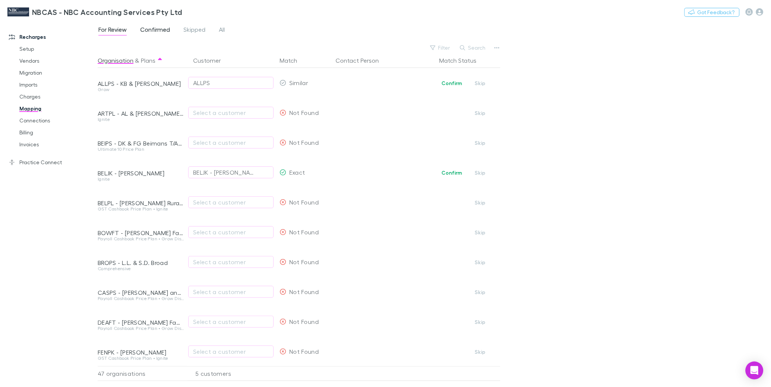
click at [142, 29] on span "Confirmed" at bounding box center [155, 31] width 30 height 10
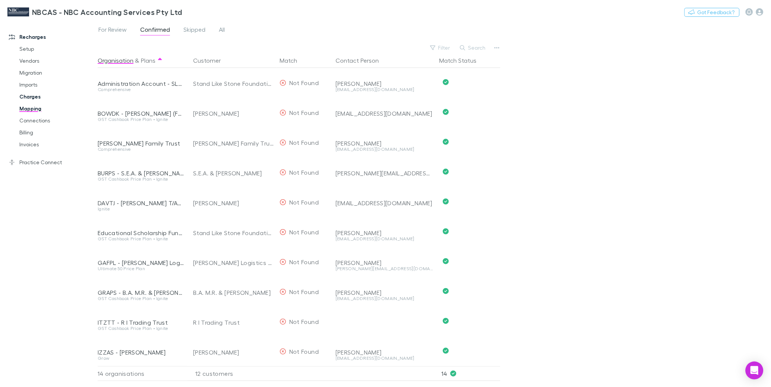
click at [29, 94] on link "Charges" at bounding box center [54, 97] width 84 height 12
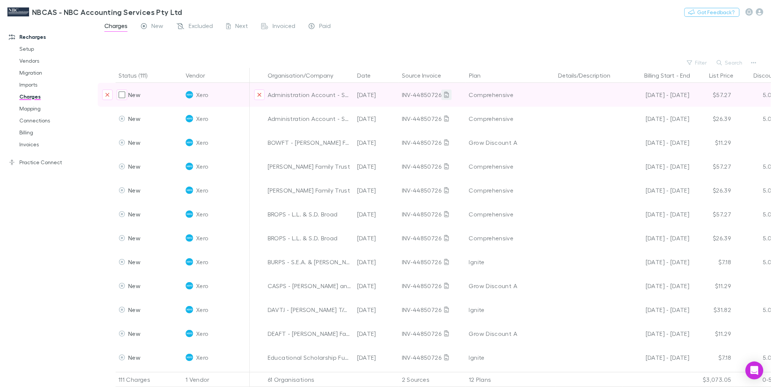
click at [443, 94] on link at bounding box center [446, 94] width 10 height 10
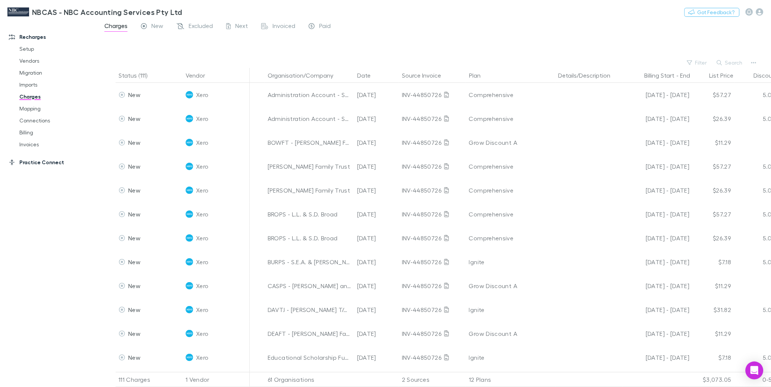
click at [39, 157] on link "Practice Connect" at bounding box center [48, 162] width 95 height 12
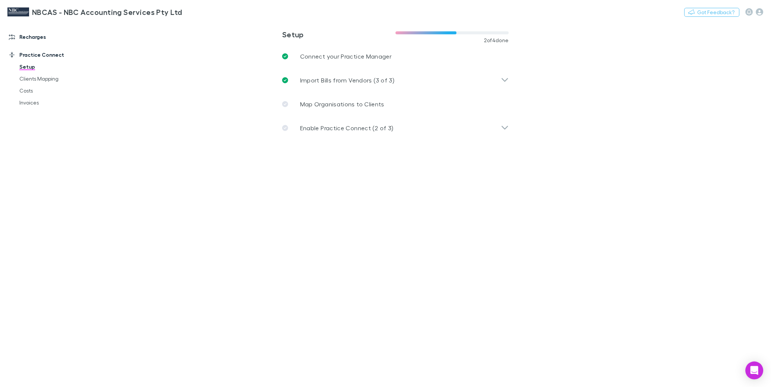
click at [40, 35] on link "Recharges" at bounding box center [48, 37] width 95 height 12
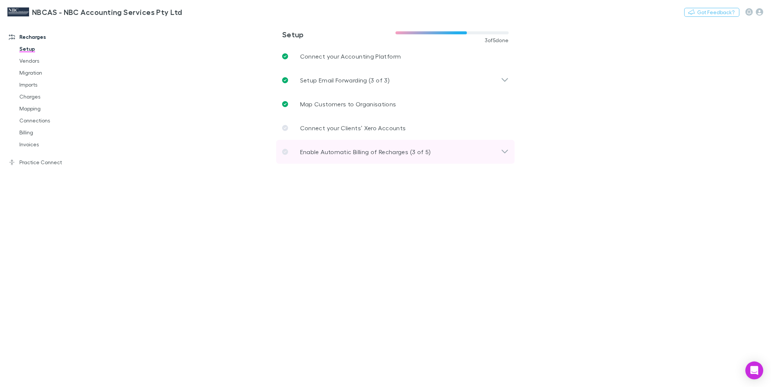
click at [341, 157] on div "Enable Automatic Billing of Recharges (3 of 5)" at bounding box center [395, 152] width 239 height 24
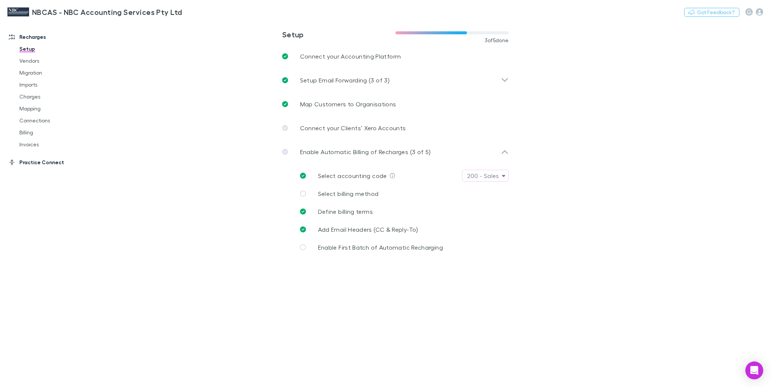
click at [59, 160] on link "Practice Connect" at bounding box center [48, 162] width 95 height 12
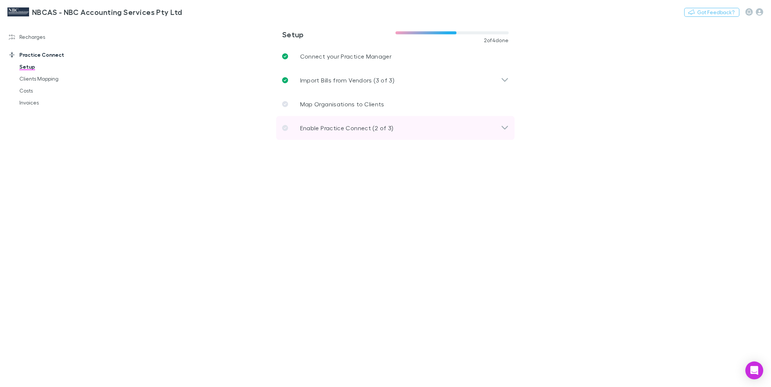
click at [395, 129] on div "Enable Practice Connect (2 of 3)" at bounding box center [391, 127] width 219 height 9
click at [25, 85] on link "Costs" at bounding box center [54, 91] width 84 height 12
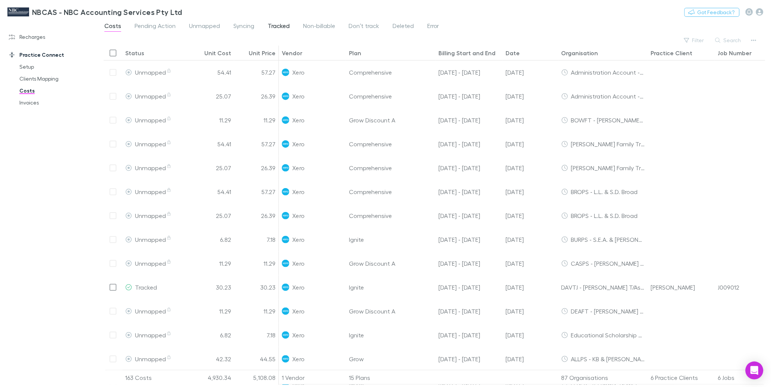
click at [277, 23] on span "Tracked" at bounding box center [279, 27] width 22 height 10
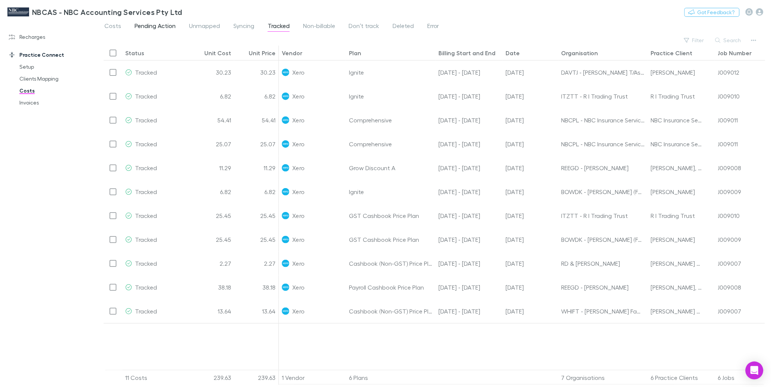
click at [145, 25] on span "Pending Action" at bounding box center [155, 27] width 41 height 10
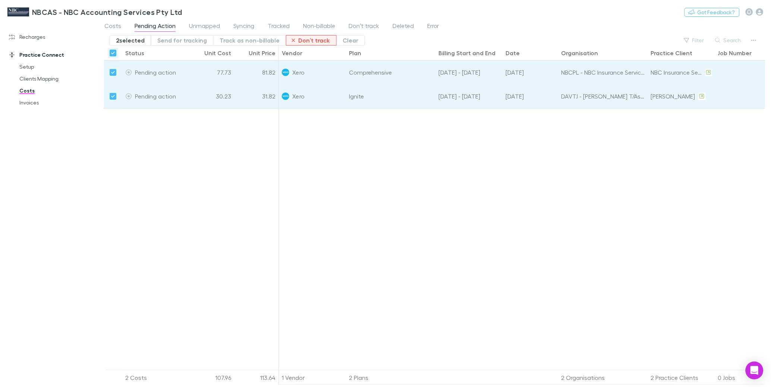
click at [313, 41] on button "Don’t track" at bounding box center [311, 40] width 51 height 10
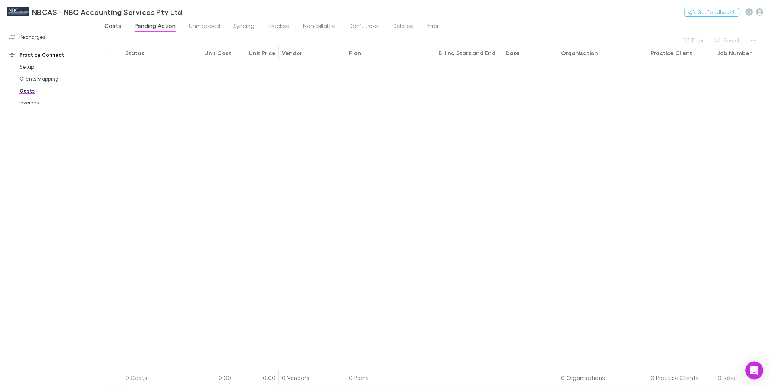
click at [108, 22] on span "Costs" at bounding box center [112, 27] width 17 height 10
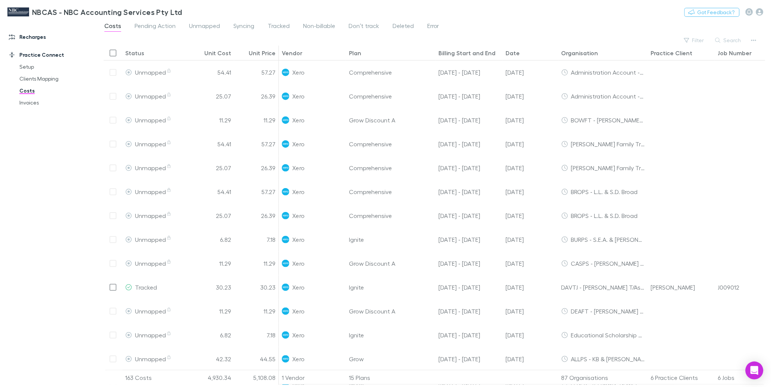
click at [39, 34] on link "Recharges" at bounding box center [48, 37] width 95 height 12
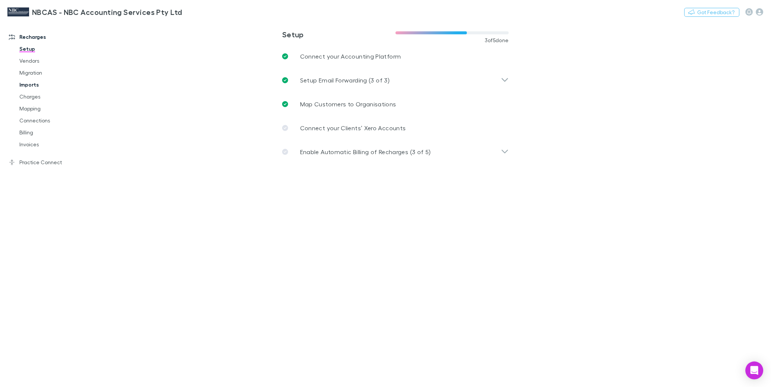
click at [28, 85] on link "Imports" at bounding box center [54, 85] width 84 height 12
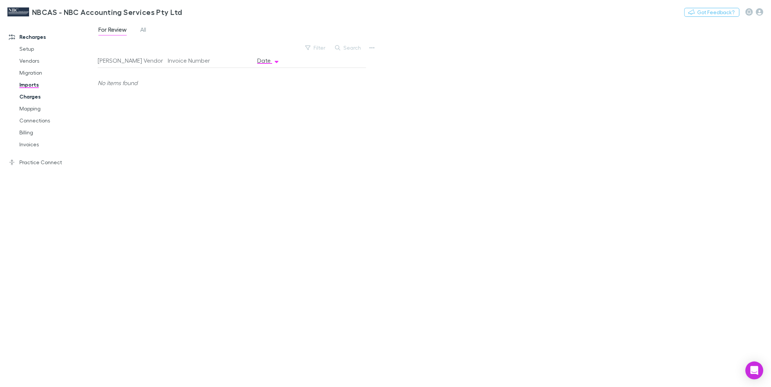
click at [27, 98] on link "Charges" at bounding box center [54, 97] width 84 height 12
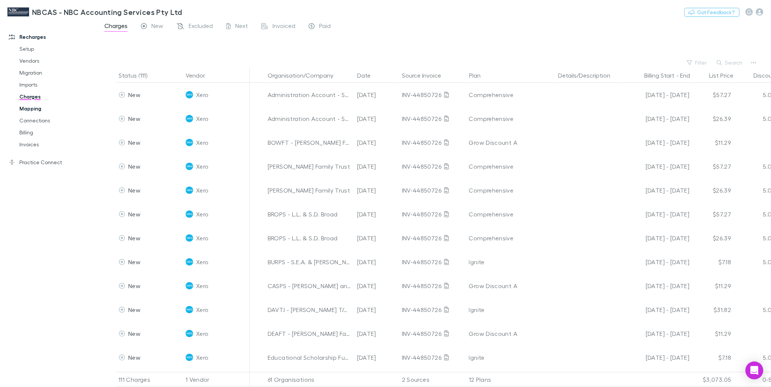
click at [29, 107] on link "Mapping" at bounding box center [54, 109] width 84 height 12
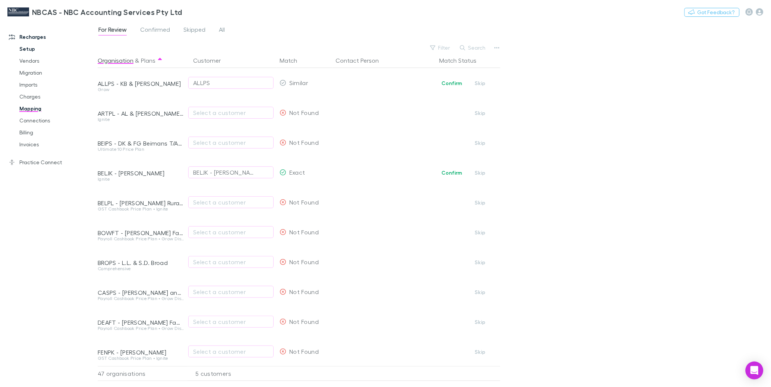
click at [28, 48] on link "Setup" at bounding box center [54, 49] width 84 height 12
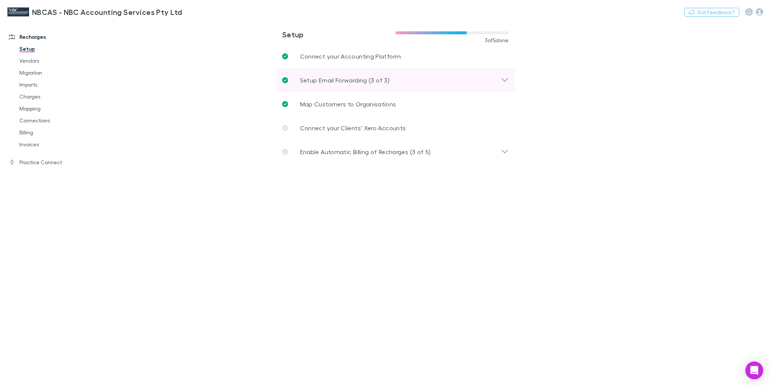
click at [355, 81] on p "Setup Email Forwarding (3 of 3)" at bounding box center [344, 80] width 89 height 9
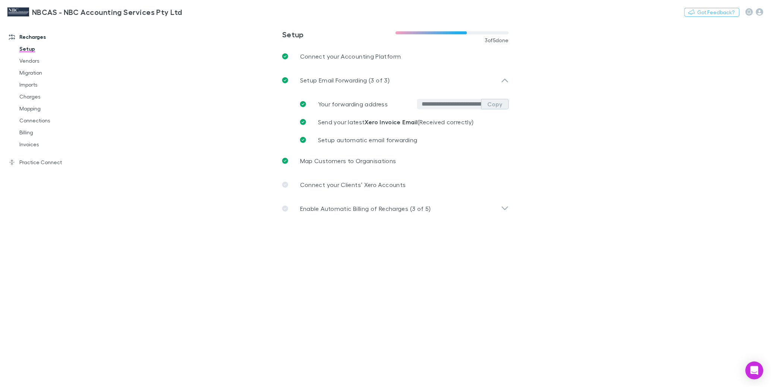
click at [500, 105] on button "Copy" at bounding box center [495, 104] width 28 height 10
click at [50, 158] on link "Practice Connect" at bounding box center [48, 162] width 95 height 12
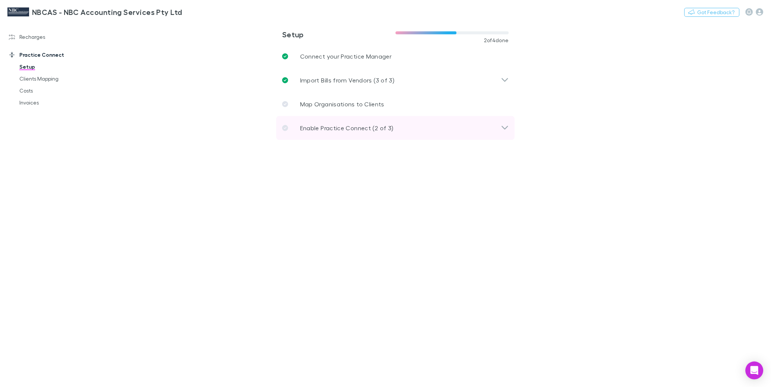
click at [342, 128] on p "Enable Practice Connect (2 of 3)" at bounding box center [347, 127] width 94 height 9
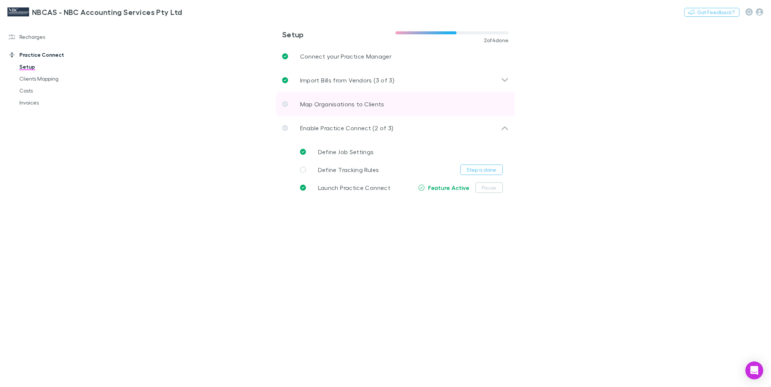
click at [331, 101] on p "Map Organisations to Clients" at bounding box center [342, 104] width 84 height 9
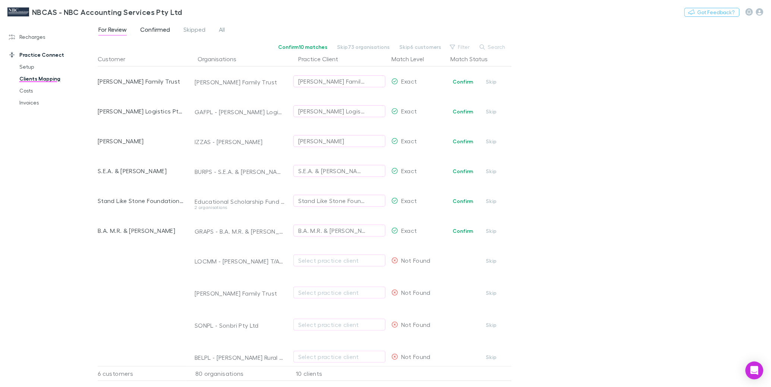
click at [163, 30] on span "Confirmed" at bounding box center [155, 31] width 30 height 10
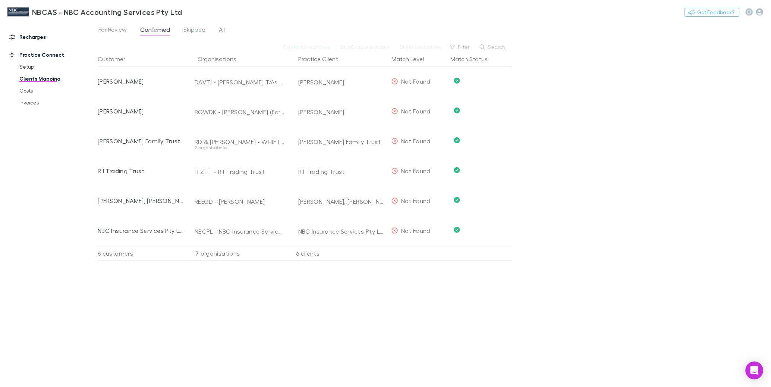
click at [39, 37] on link "Recharges" at bounding box center [48, 37] width 95 height 12
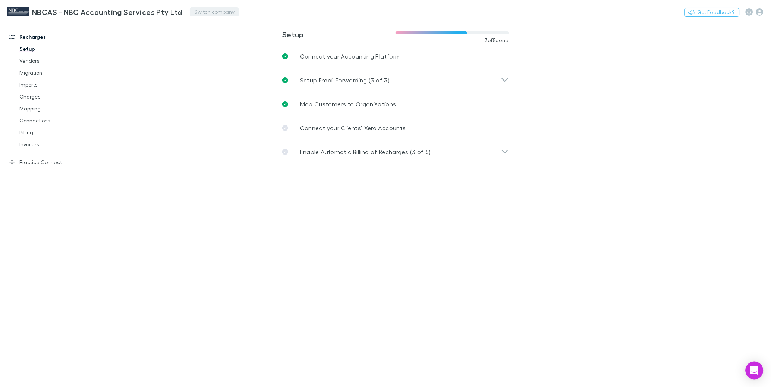
click at [219, 12] on button "Switch company" at bounding box center [214, 11] width 49 height 9
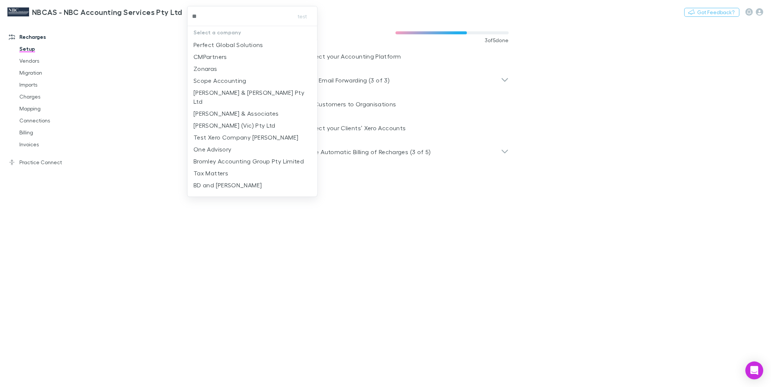
type input "***"
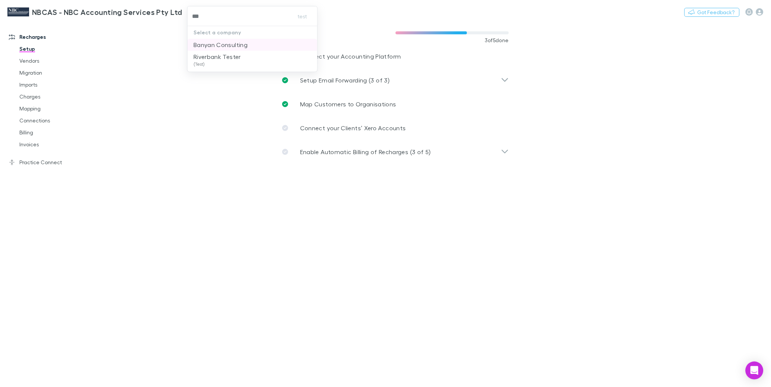
click at [228, 39] on li "Banyan Consulting" at bounding box center [253, 45] width 130 height 12
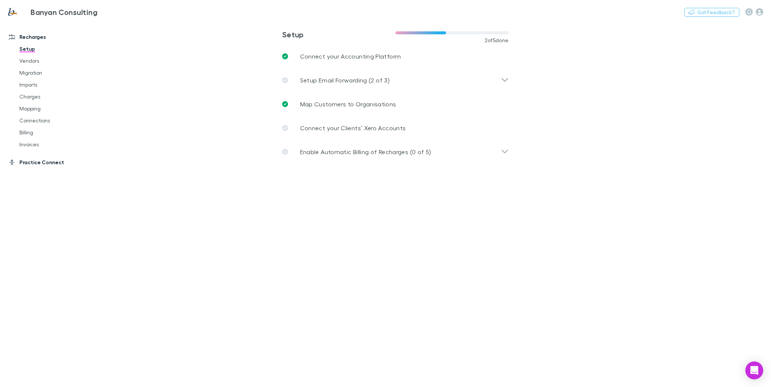
click at [53, 158] on link "Practice Connect" at bounding box center [48, 162] width 95 height 12
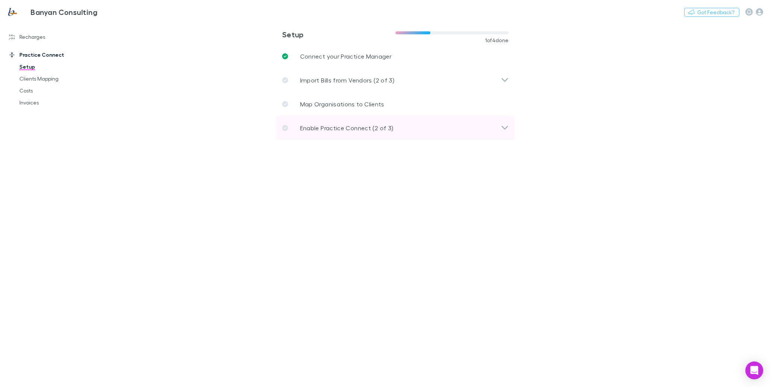
click at [331, 127] on p "Enable Practice Connect (2 of 3)" at bounding box center [347, 127] width 94 height 9
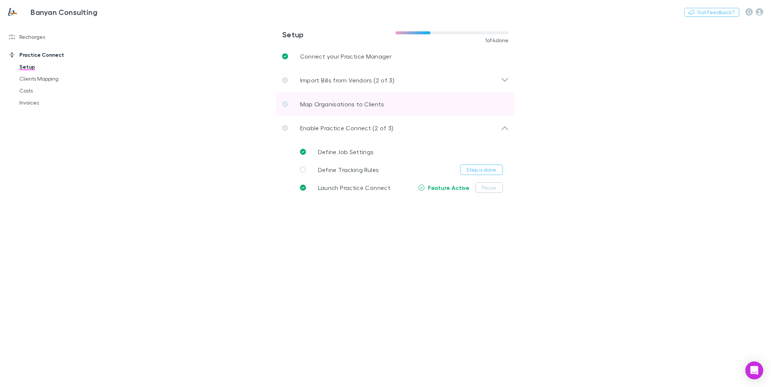
click at [344, 113] on link "Map Organisations to Clients" at bounding box center [395, 104] width 239 height 24
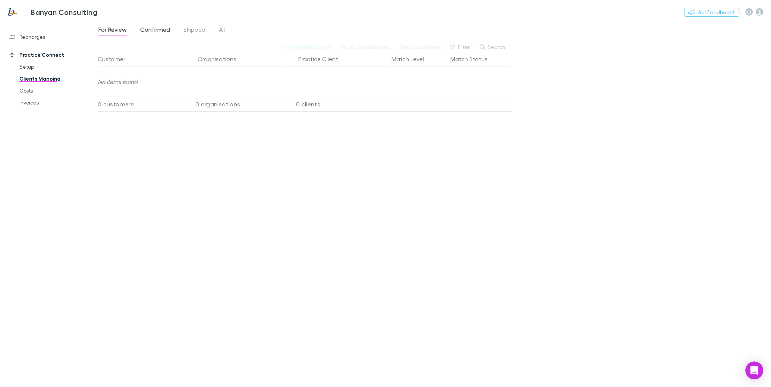
click at [168, 30] on span "Confirmed" at bounding box center [155, 31] width 30 height 10
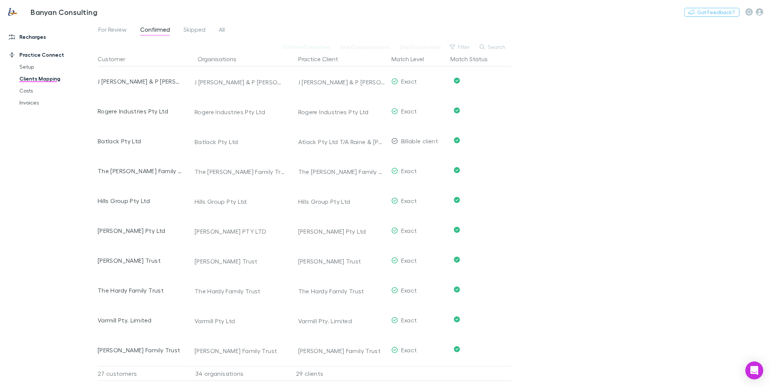
click at [22, 37] on link "Recharges" at bounding box center [48, 37] width 95 height 12
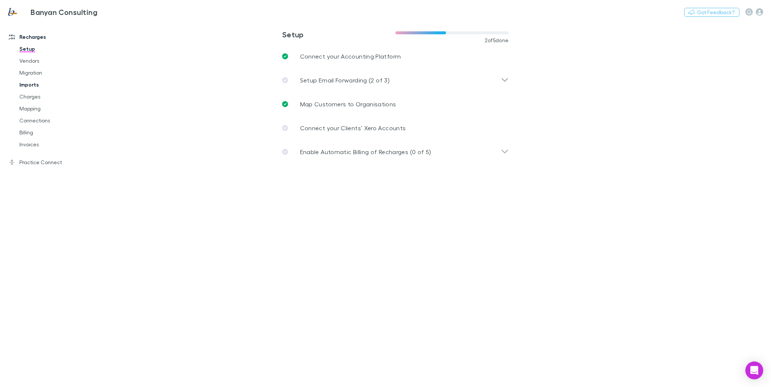
click at [36, 82] on link "Imports" at bounding box center [54, 85] width 84 height 12
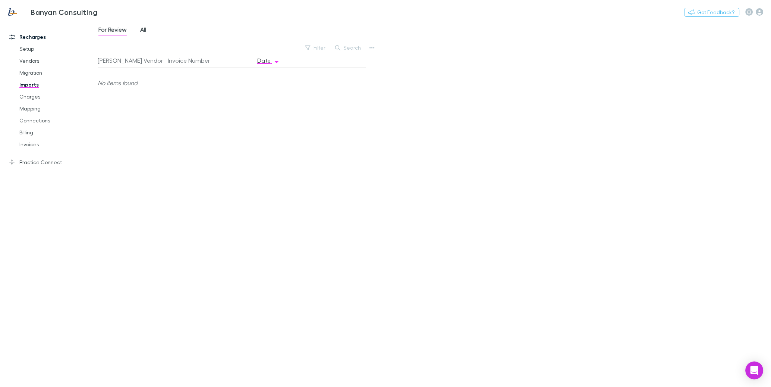
click at [145, 29] on span "All" at bounding box center [143, 31] width 6 height 10
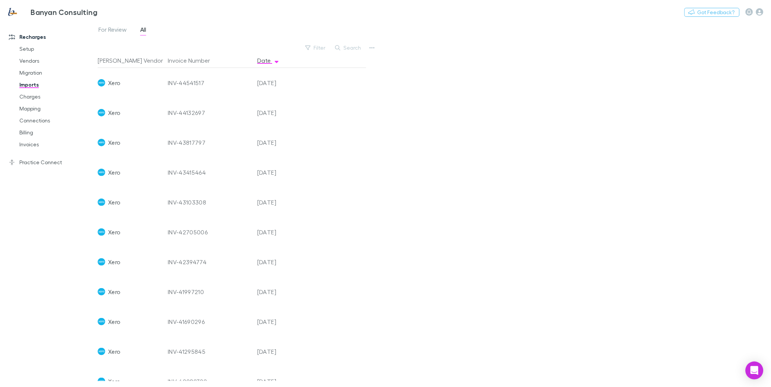
click at [31, 98] on link "Charges" at bounding box center [54, 97] width 84 height 12
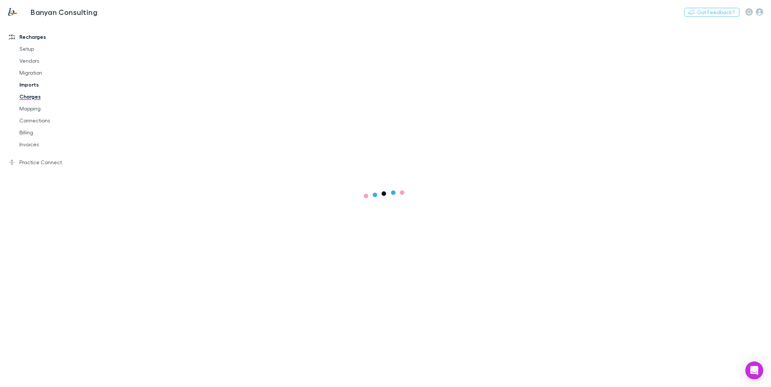
click at [31, 82] on link "Imports" at bounding box center [54, 85] width 84 height 12
click at [146, 26] on span "All" at bounding box center [143, 31] width 6 height 10
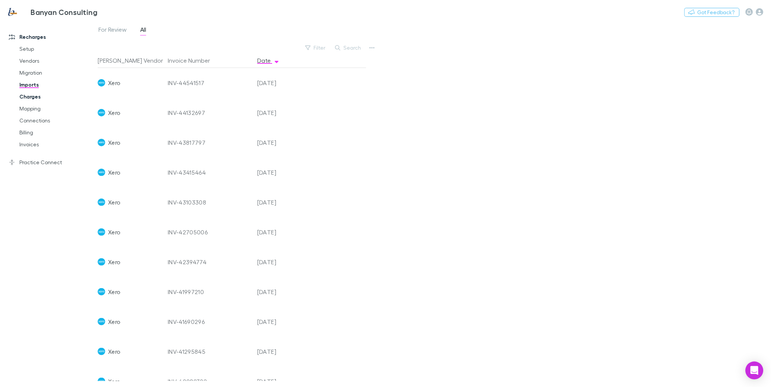
click at [29, 96] on link "Charges" at bounding box center [54, 97] width 84 height 12
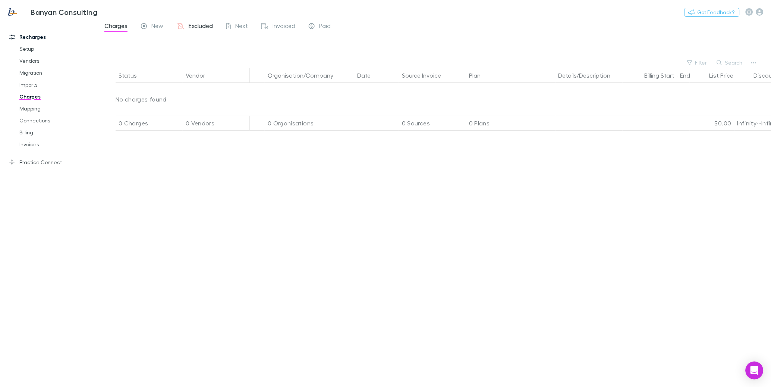
click at [182, 27] on icon at bounding box center [180, 26] width 7 height 6
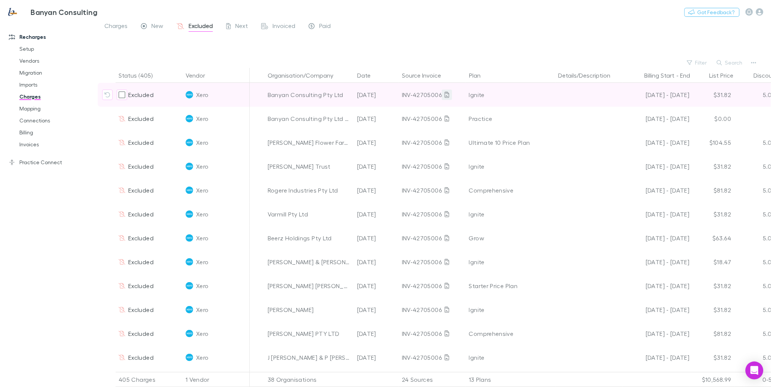
click at [447, 96] on icon at bounding box center [447, 95] width 4 height 6
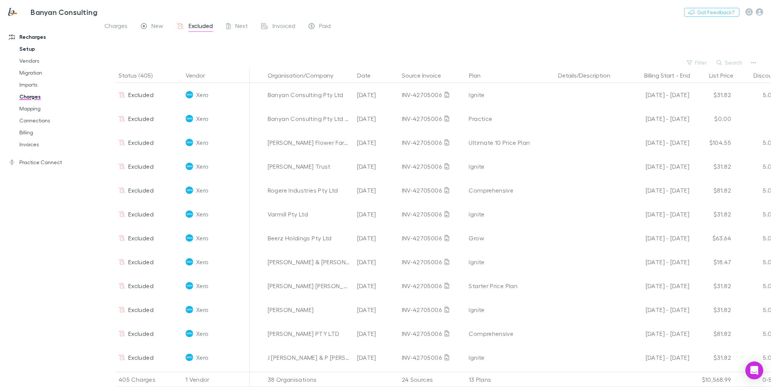
click at [38, 46] on link "Setup" at bounding box center [54, 49] width 84 height 12
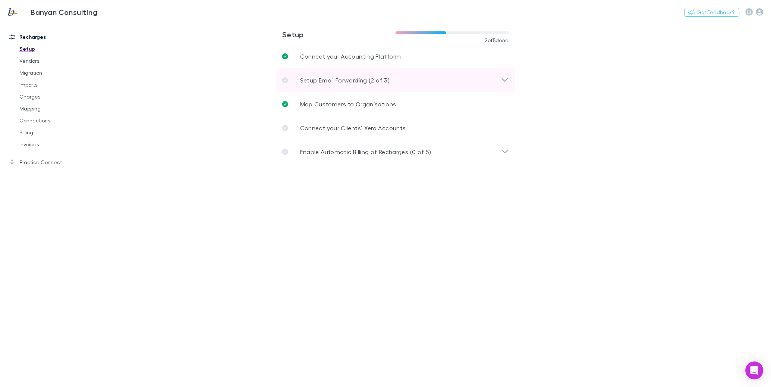
click at [314, 81] on p "Setup Email Forwarding (2 of 3)" at bounding box center [344, 80] width 89 height 9
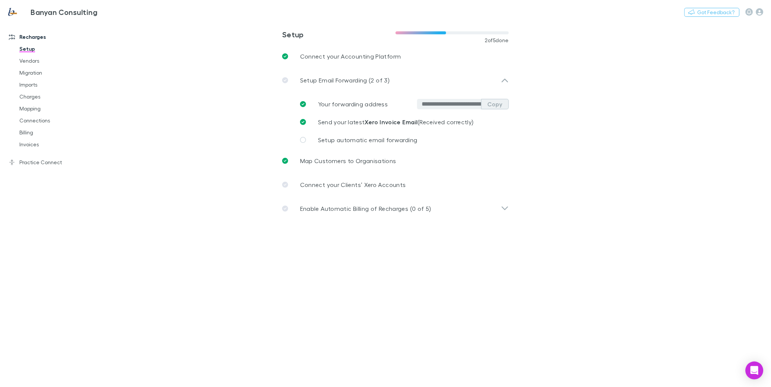
click at [487, 104] on button "Copy" at bounding box center [495, 104] width 28 height 10
click at [52, 158] on link "Practice Connect" at bounding box center [48, 162] width 95 height 12
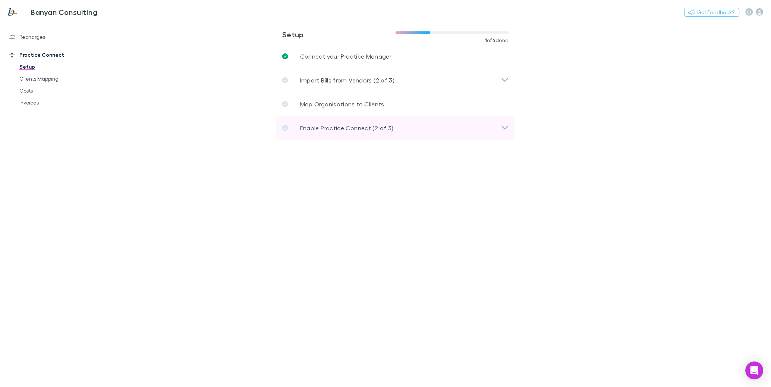
click at [327, 131] on p "Enable Practice Connect (2 of 3)" at bounding box center [347, 127] width 94 height 9
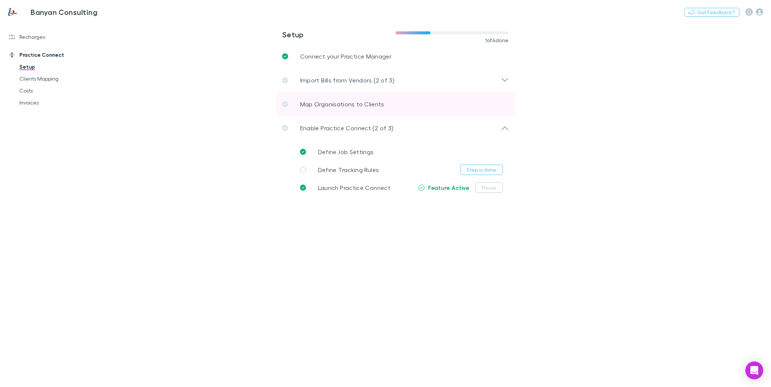
click at [359, 100] on p "Map Organisations to Clients" at bounding box center [342, 104] width 84 height 9
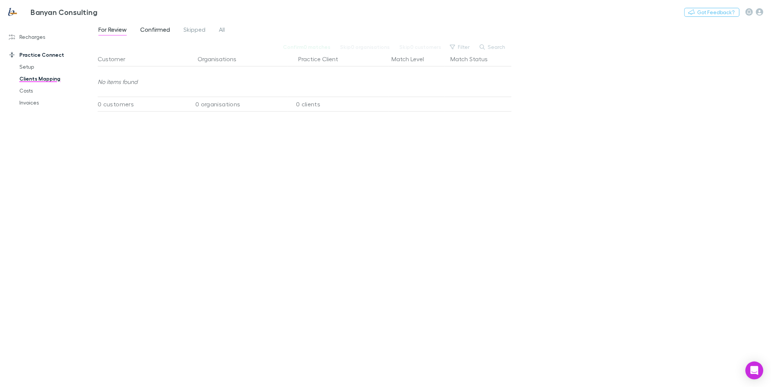
click at [162, 29] on span "Confirmed" at bounding box center [155, 31] width 30 height 10
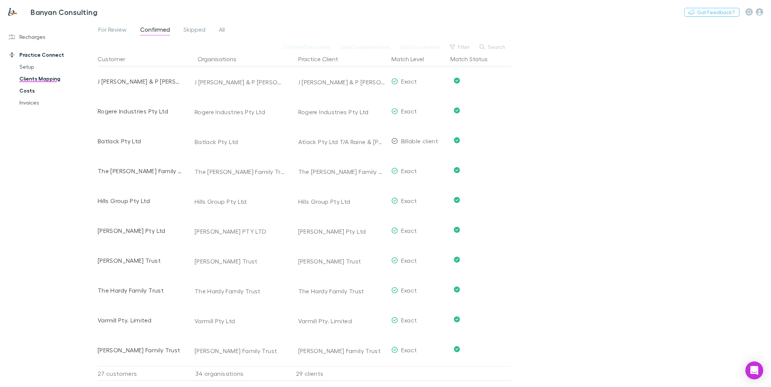
click at [30, 92] on link "Costs" at bounding box center [54, 91] width 84 height 12
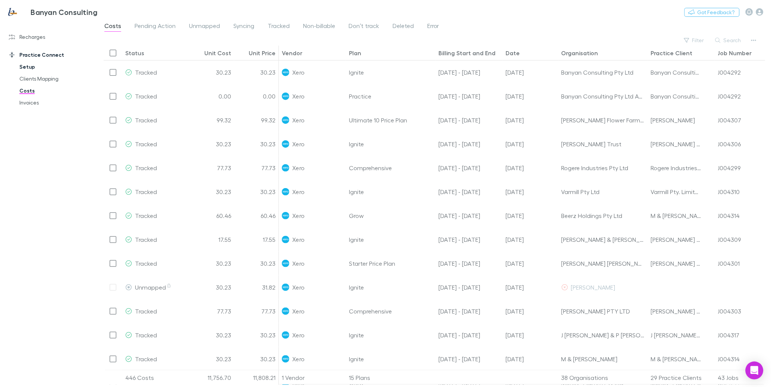
click at [30, 63] on link "Setup" at bounding box center [54, 67] width 84 height 12
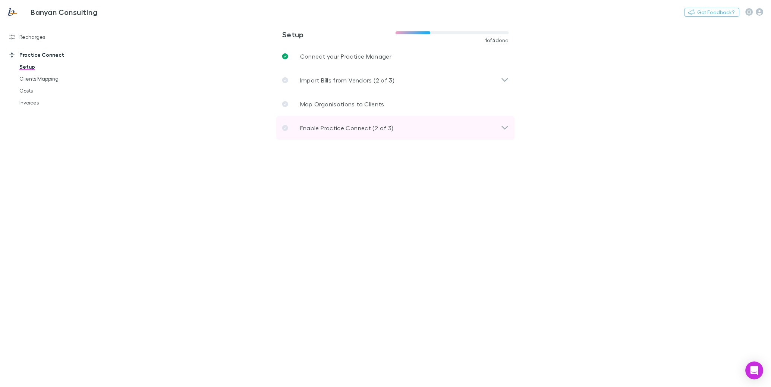
click at [339, 124] on p "Enable Practice Connect (2 of 3)" at bounding box center [347, 127] width 94 height 9
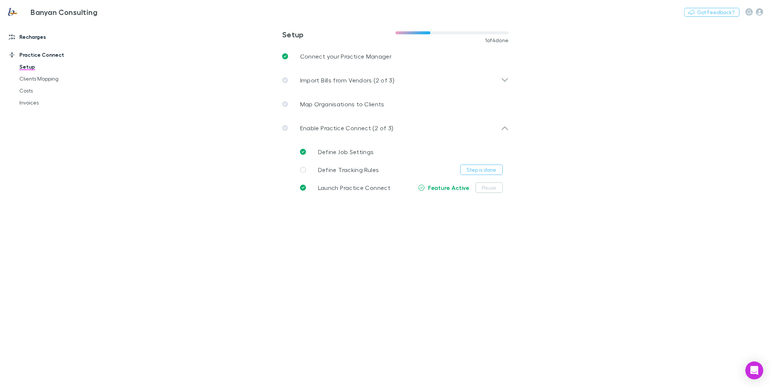
click at [41, 34] on link "Recharges" at bounding box center [48, 37] width 95 height 12
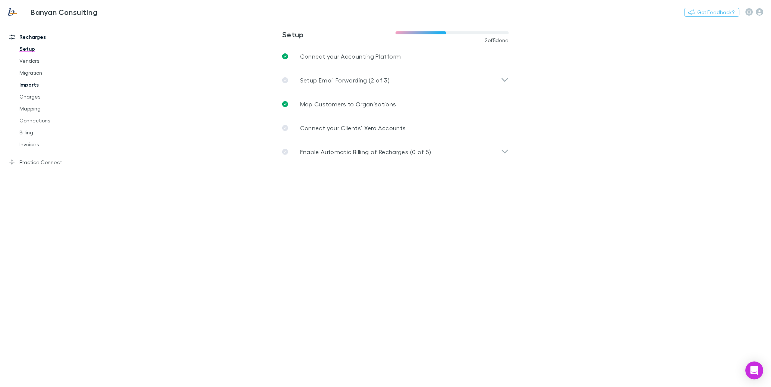
click at [29, 81] on link "Imports" at bounding box center [54, 85] width 84 height 12
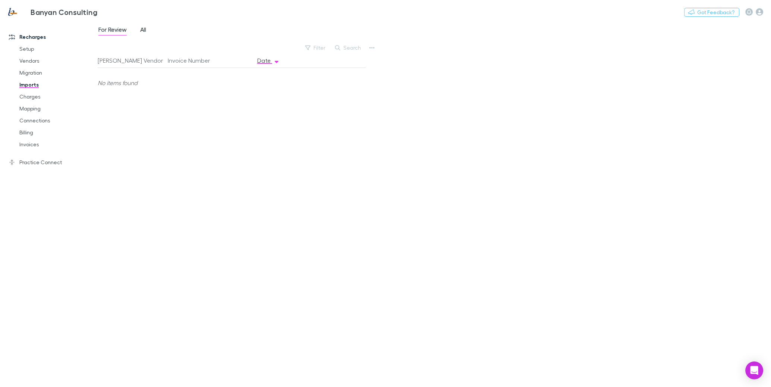
click at [143, 29] on span "All" at bounding box center [143, 31] width 6 height 10
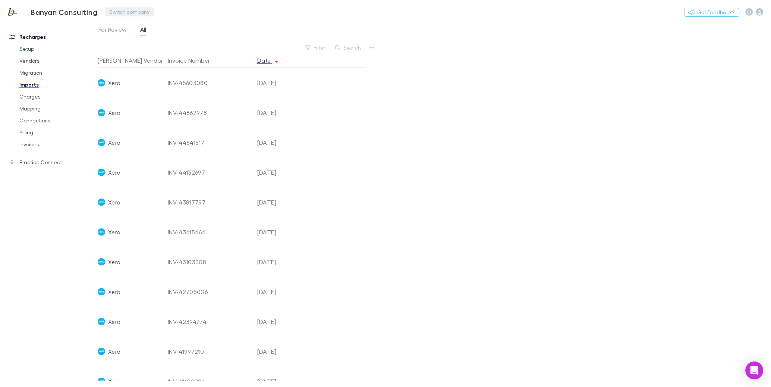
click at [117, 9] on button "Switch company" at bounding box center [129, 11] width 49 height 9
type input "*******"
click at [574, 20] on div at bounding box center [385, 193] width 771 height 387
click at [113, 12] on button "Switch company" at bounding box center [129, 11] width 49 height 9
type input "*******"
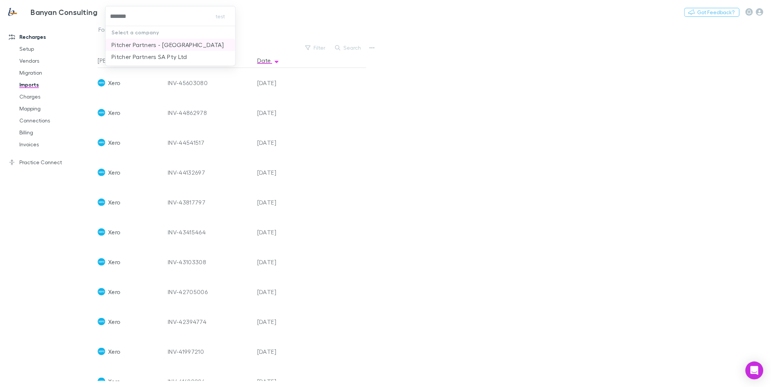
click at [164, 44] on p "Pitcher Partners - [GEOGRAPHIC_DATA]" at bounding box center [167, 44] width 112 height 9
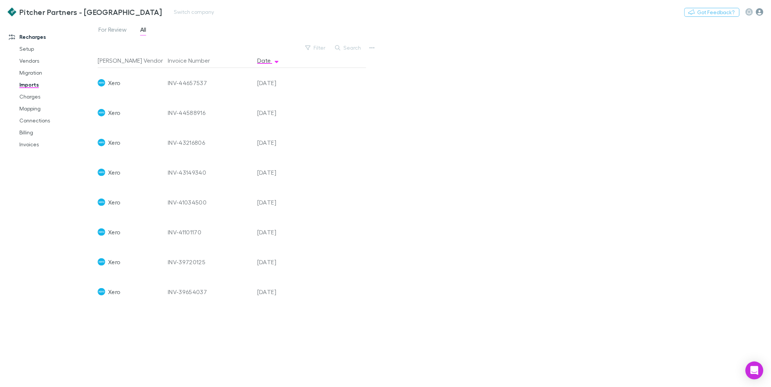
click at [758, 13] on icon "button" at bounding box center [759, 11] width 7 height 7
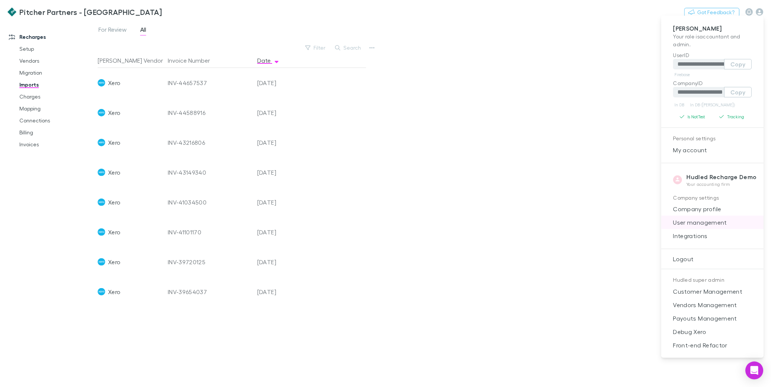
click at [714, 220] on span "User management" at bounding box center [712, 222] width 91 height 9
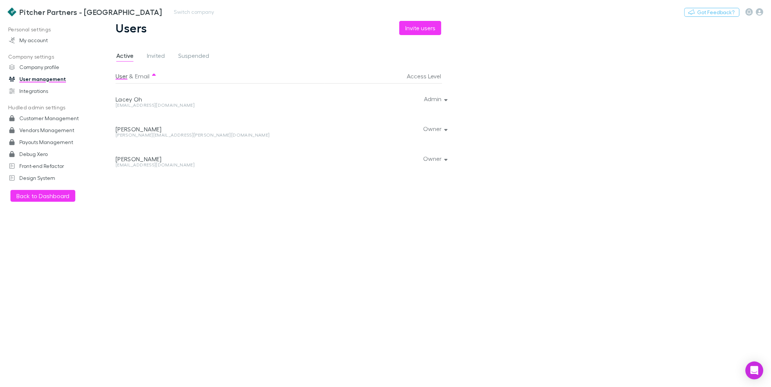
click at [78, 9] on h3 "Pitcher Partners - [GEOGRAPHIC_DATA]" at bounding box center [90, 11] width 143 height 9
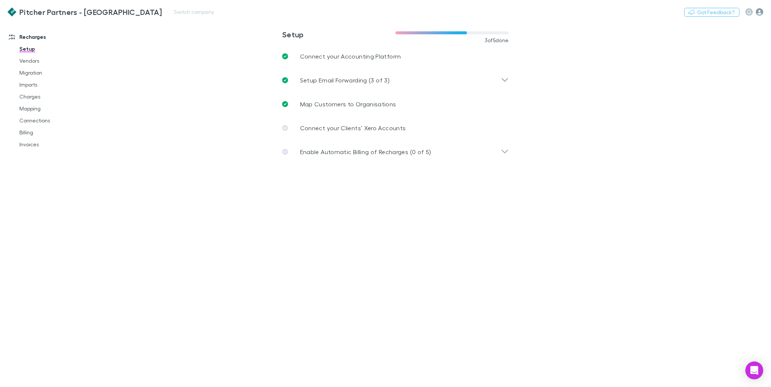
click at [757, 9] on icon "button" at bounding box center [759, 11] width 7 height 7
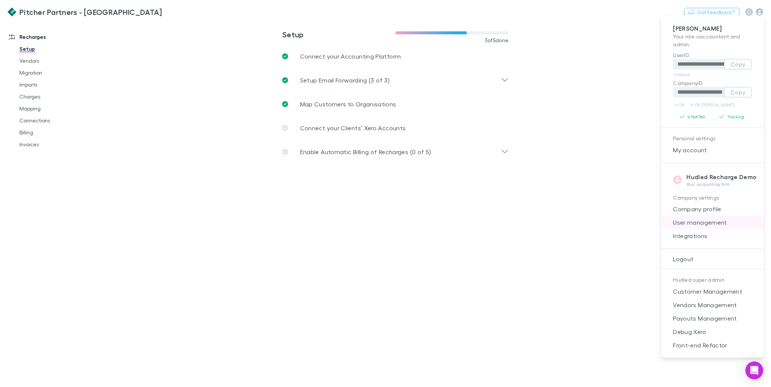
click at [698, 225] on span "User management" at bounding box center [712, 222] width 91 height 9
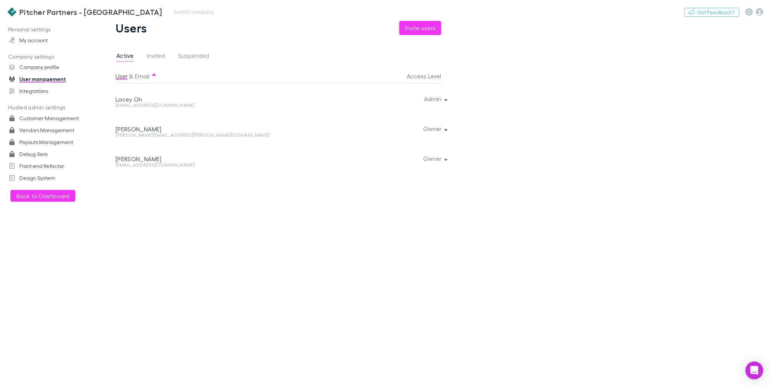
click at [64, 10] on h3 "Pitcher Partners - [GEOGRAPHIC_DATA]" at bounding box center [90, 11] width 143 height 9
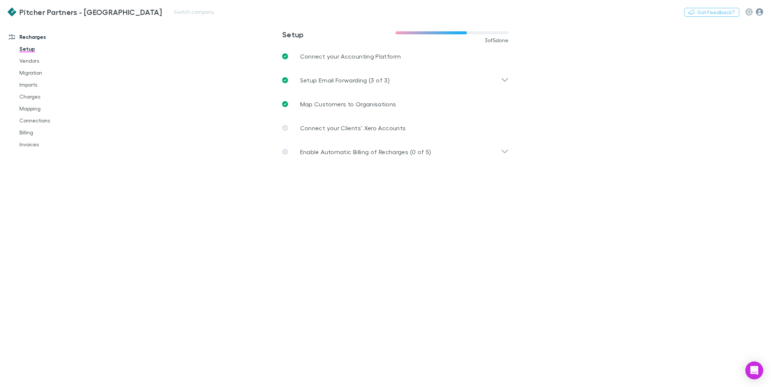
click at [762, 13] on icon "button" at bounding box center [759, 11] width 7 height 7
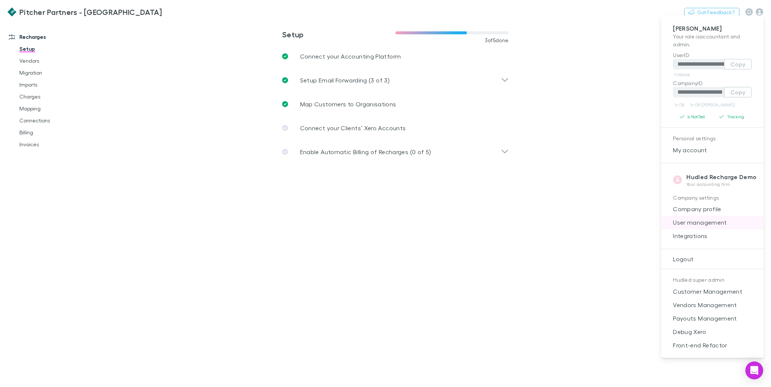
click at [704, 223] on span "User management" at bounding box center [712, 222] width 91 height 9
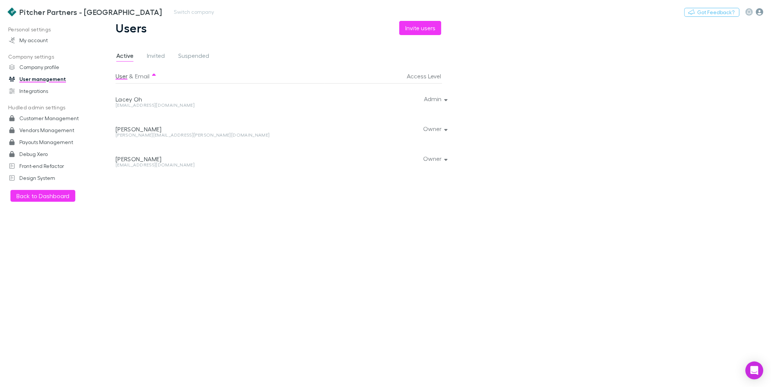
click at [759, 13] on icon "button" at bounding box center [759, 11] width 7 height 7
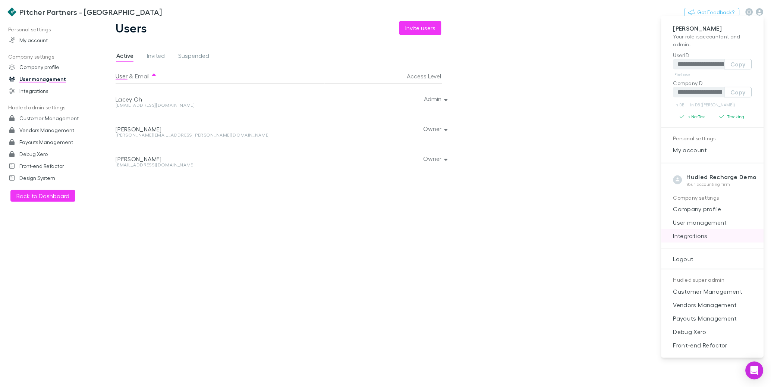
click at [709, 238] on span "Integrations" at bounding box center [712, 235] width 91 height 9
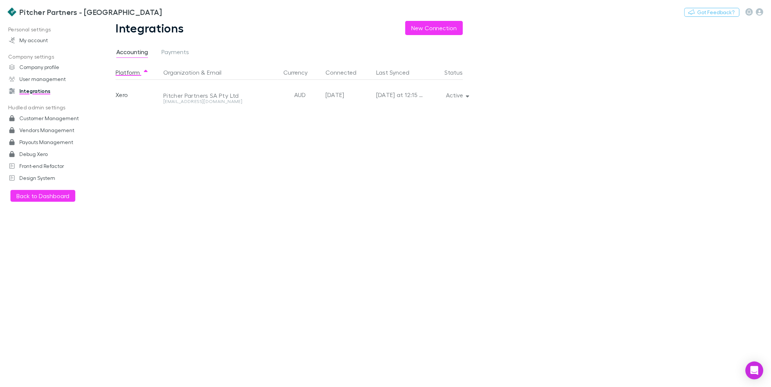
click at [742, 27] on main "Integrations New Connection Accounting Payments Platform Organization & Email C…" at bounding box center [434, 204] width 673 height 366
click at [760, 11] on icon "button" at bounding box center [759, 11] width 7 height 7
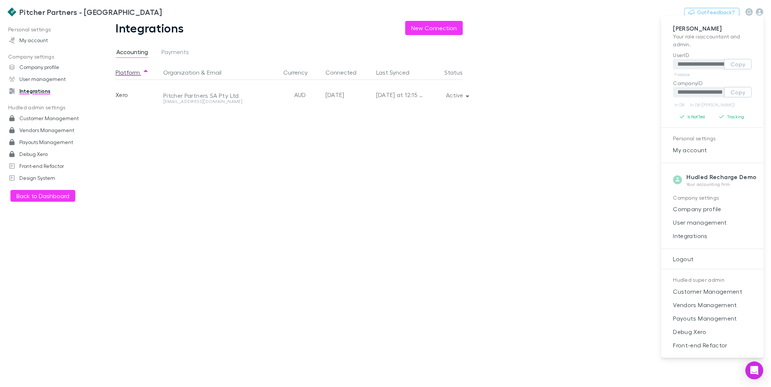
click at [198, 154] on div at bounding box center [385, 193] width 771 height 387
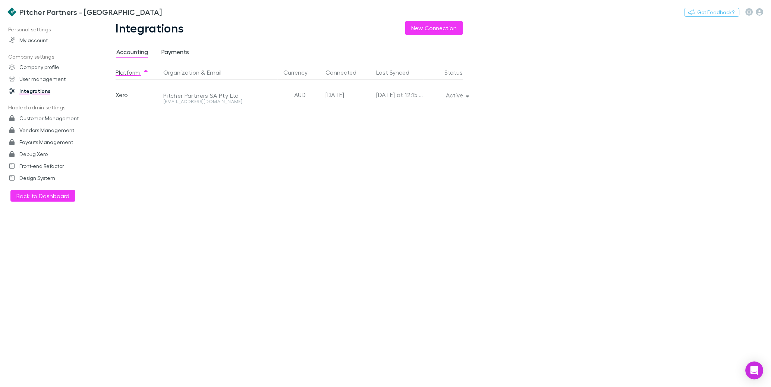
click at [180, 50] on span "Payments" at bounding box center [175, 53] width 28 height 10
click at [138, 51] on span "Accounting" at bounding box center [132, 53] width 32 height 10
